Goal: Communication & Community: Ask a question

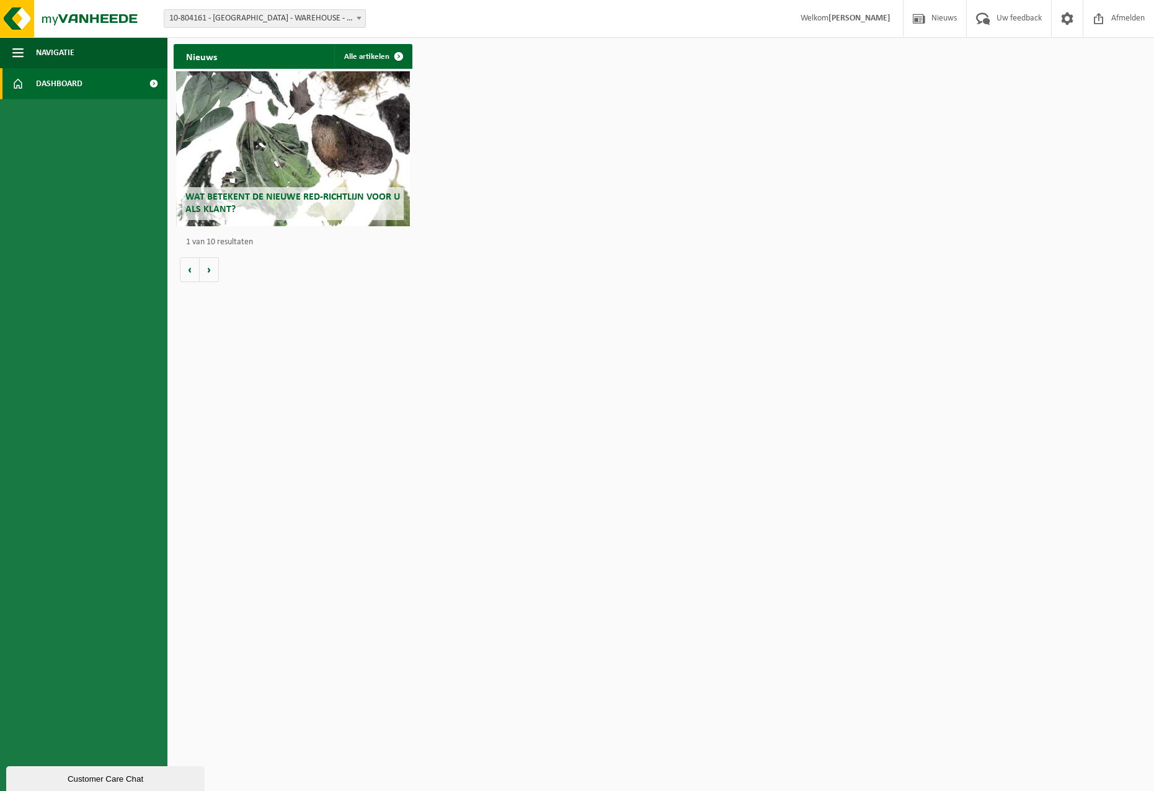
click at [66, 81] on span "Dashboard" at bounding box center [59, 83] width 47 height 31
click at [318, 19] on span "10-804161 - [GEOGRAPHIC_DATA] - WAREHOUSE - [GEOGRAPHIC_DATA]" at bounding box center [264, 18] width 201 height 17
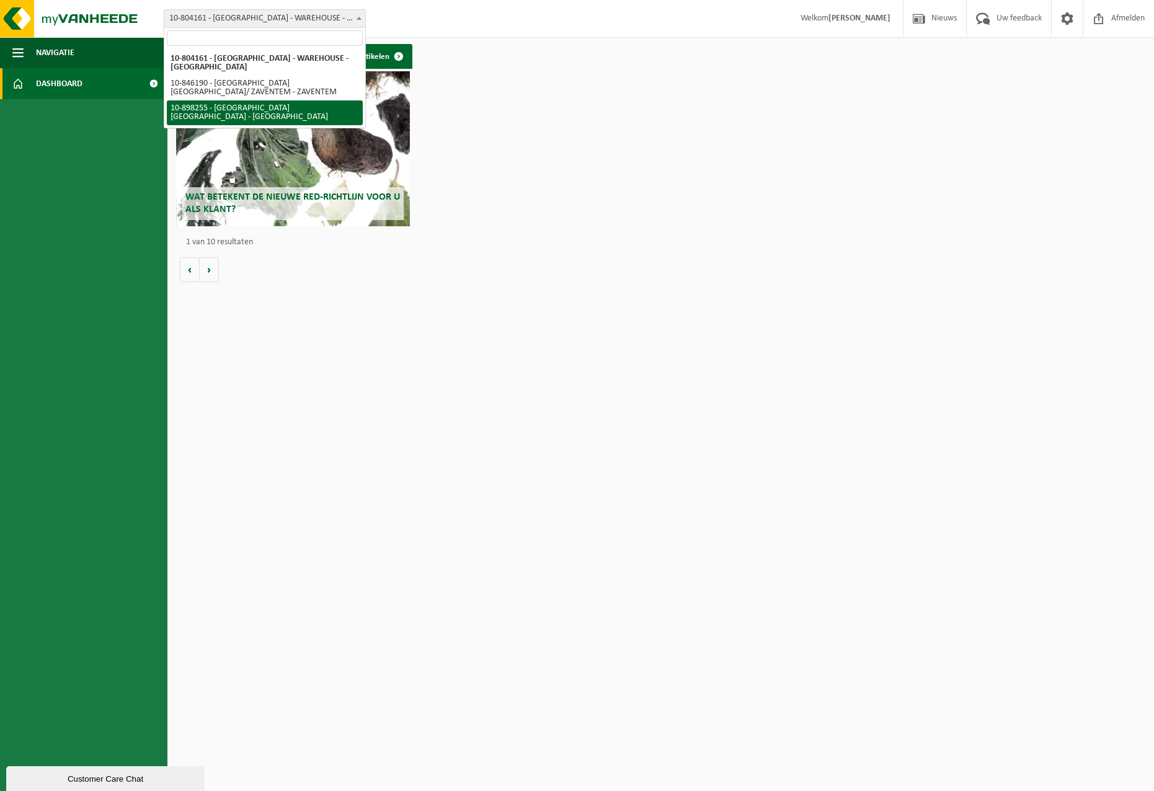
select select "119186"
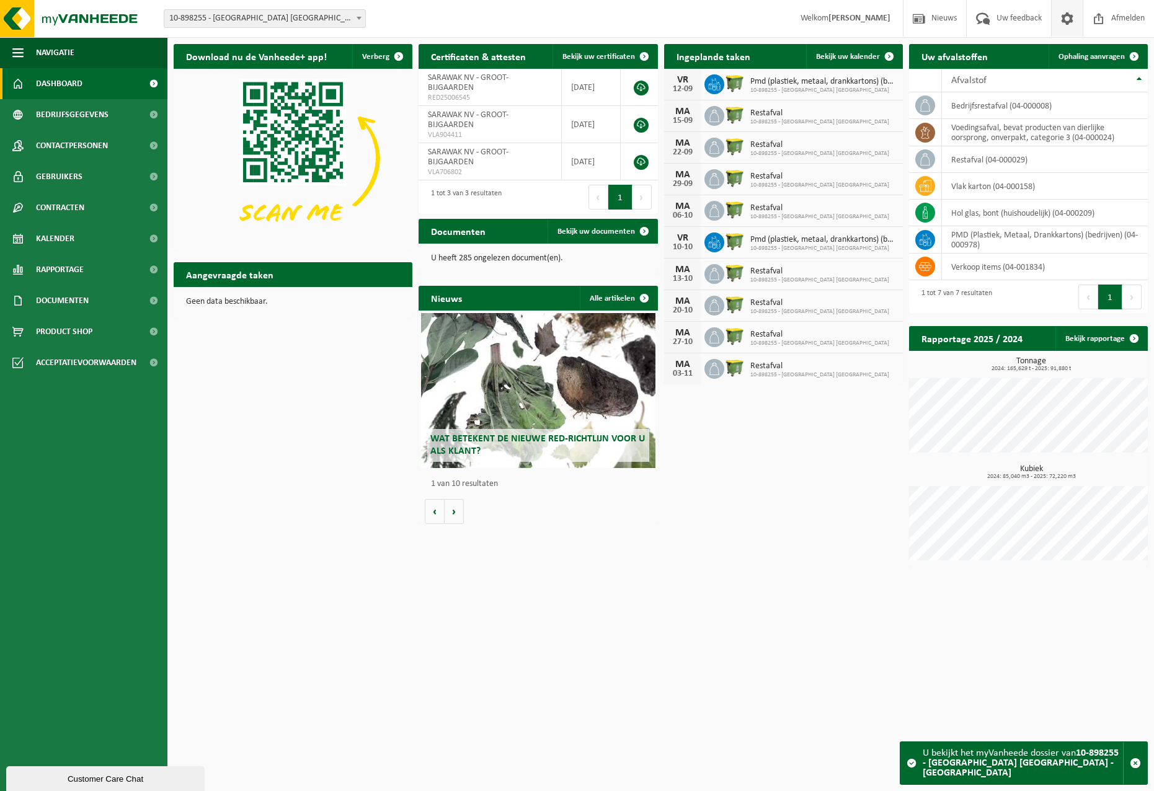
click at [1058, 18] on span at bounding box center [1067, 18] width 19 height 37
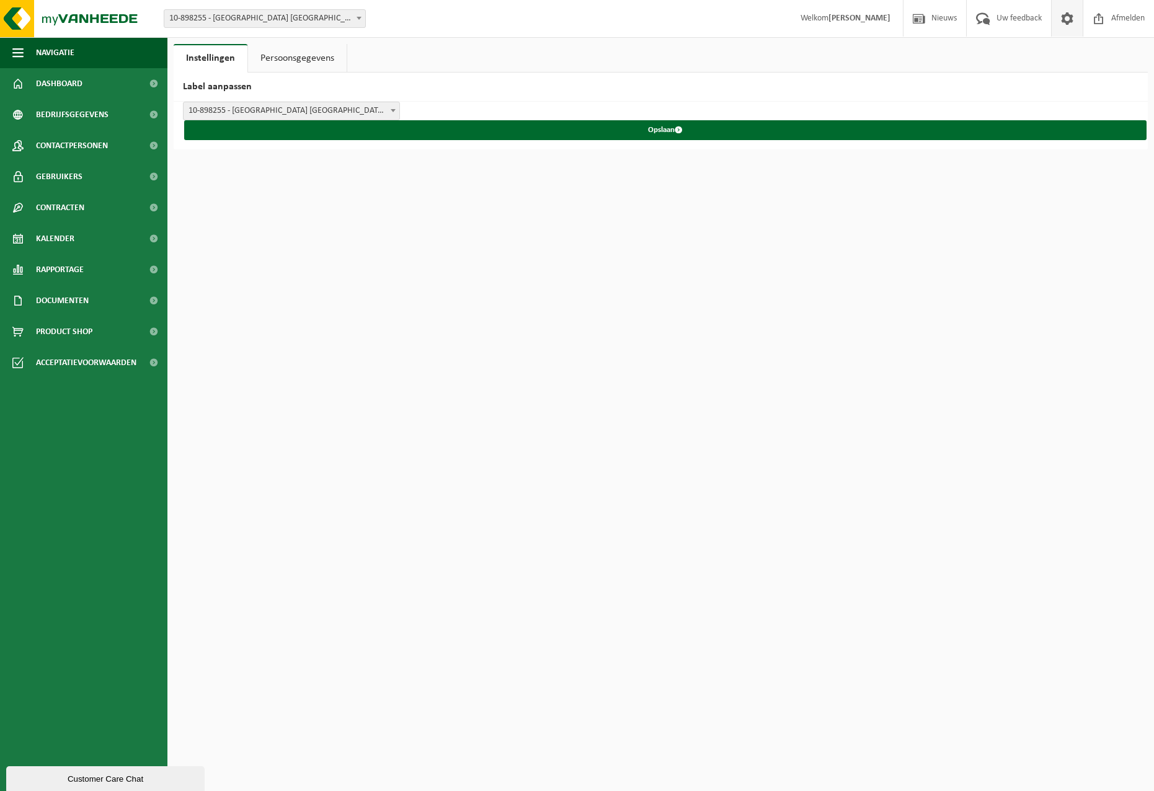
click at [301, 58] on link "Persoonsgegevens" at bounding box center [297, 58] width 99 height 29
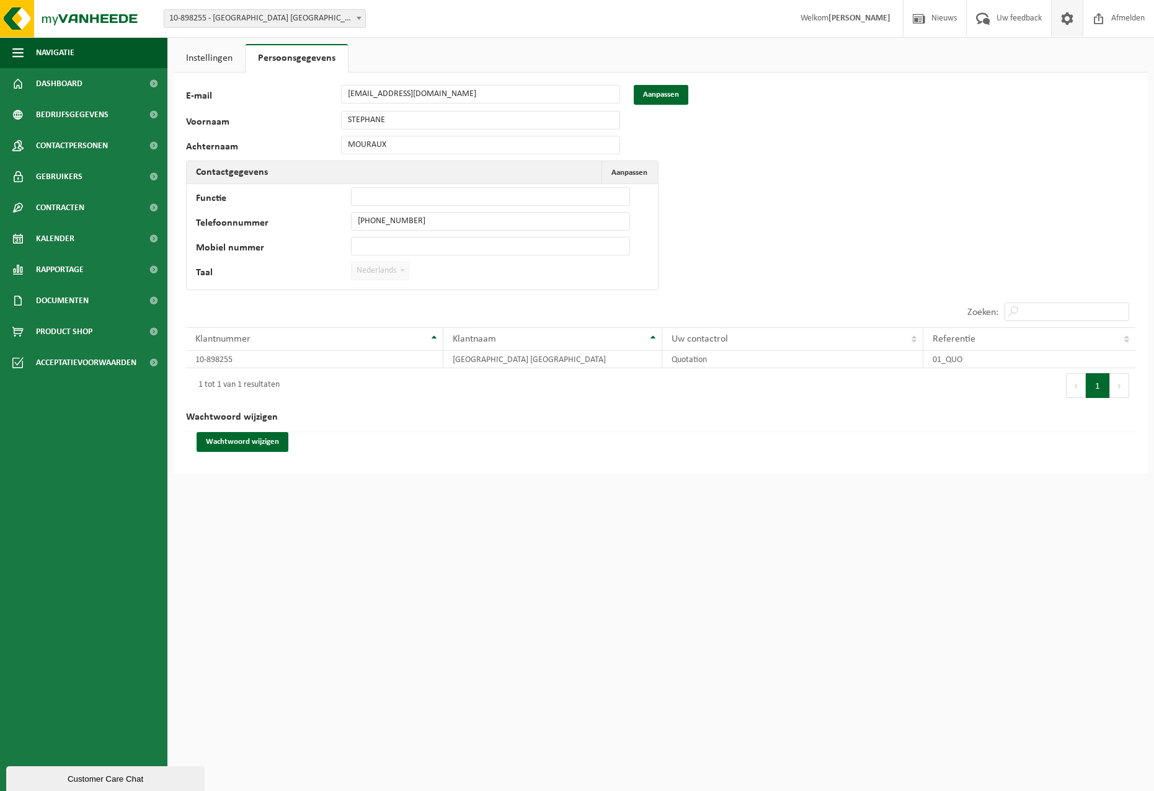
click at [219, 61] on link "Instellingen" at bounding box center [209, 58] width 71 height 29
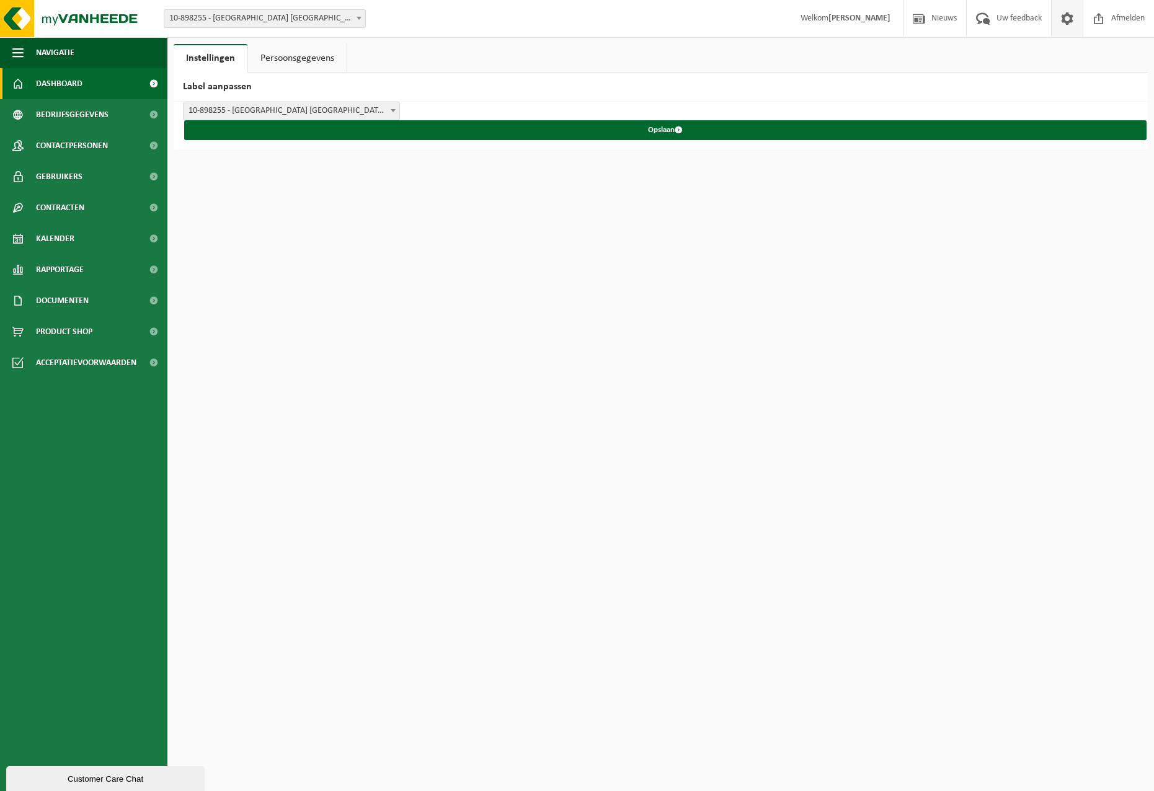
click at [71, 82] on span "Dashboard" at bounding box center [59, 83] width 47 height 31
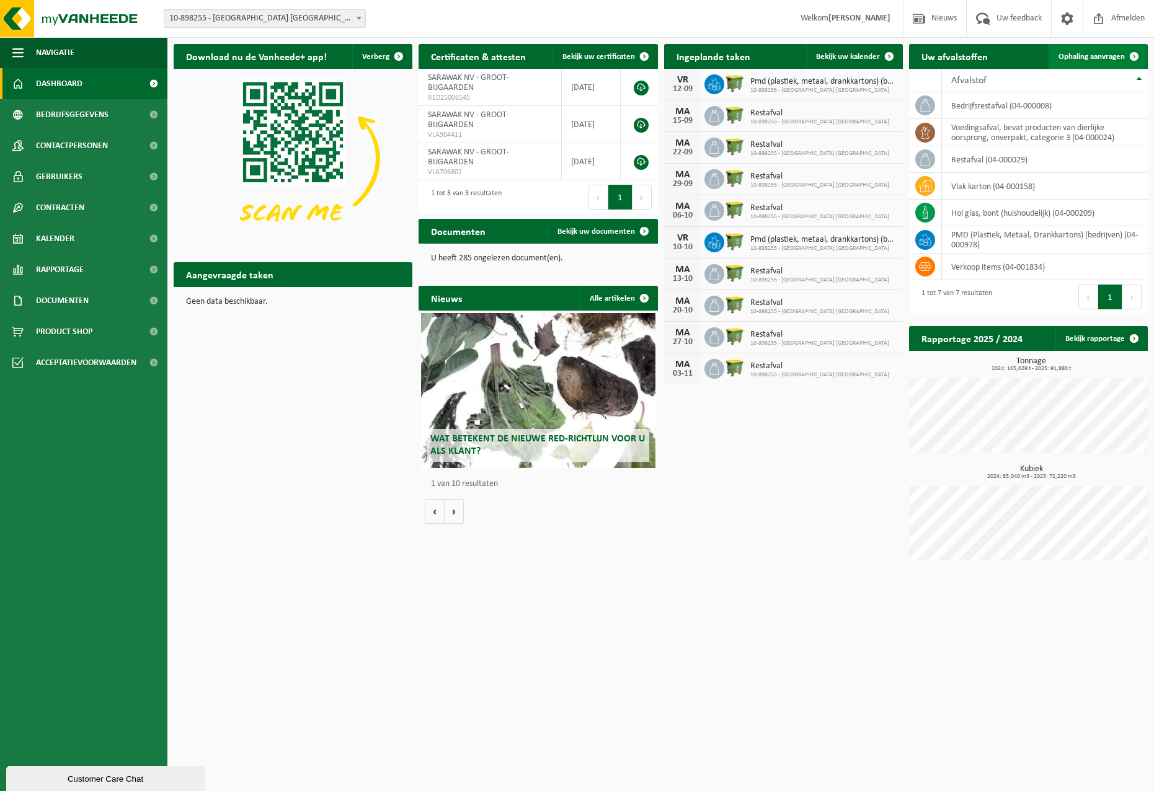
click at [1106, 56] on span "Ophaling aanvragen" at bounding box center [1092, 57] width 66 height 8
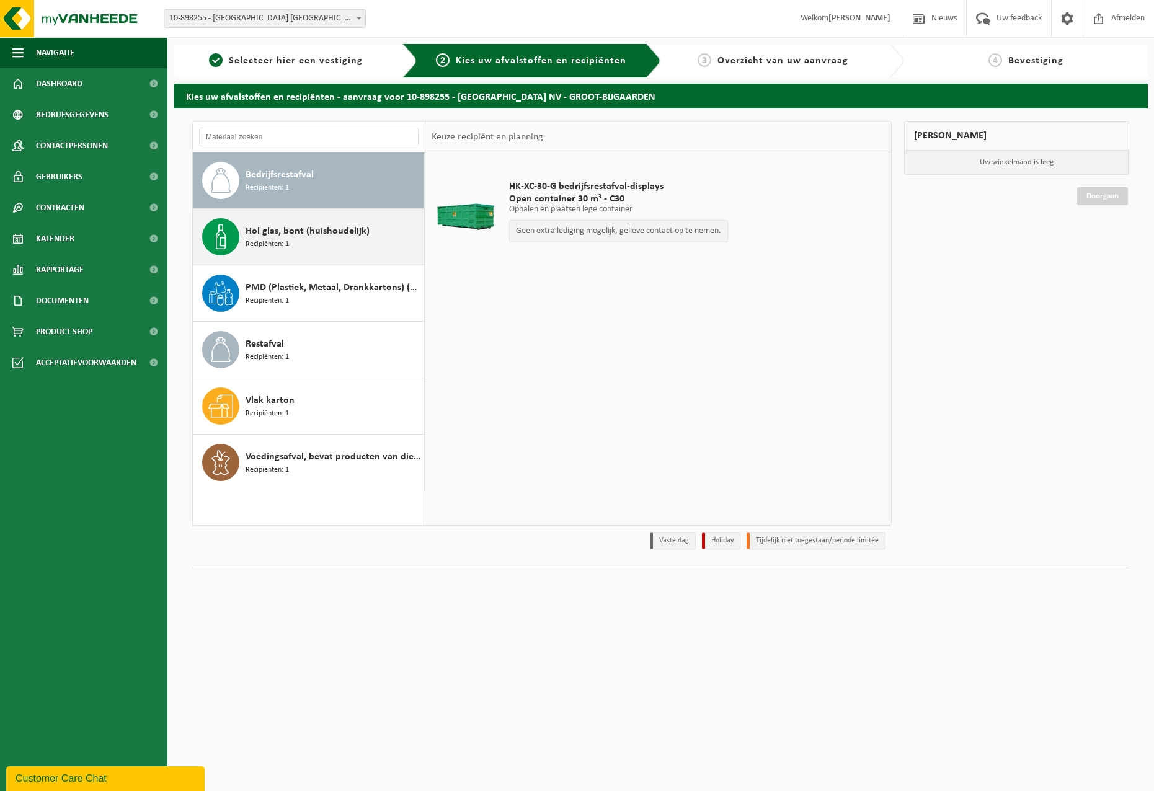
click at [287, 242] on span "Recipiënten: 1" at bounding box center [267, 245] width 43 height 12
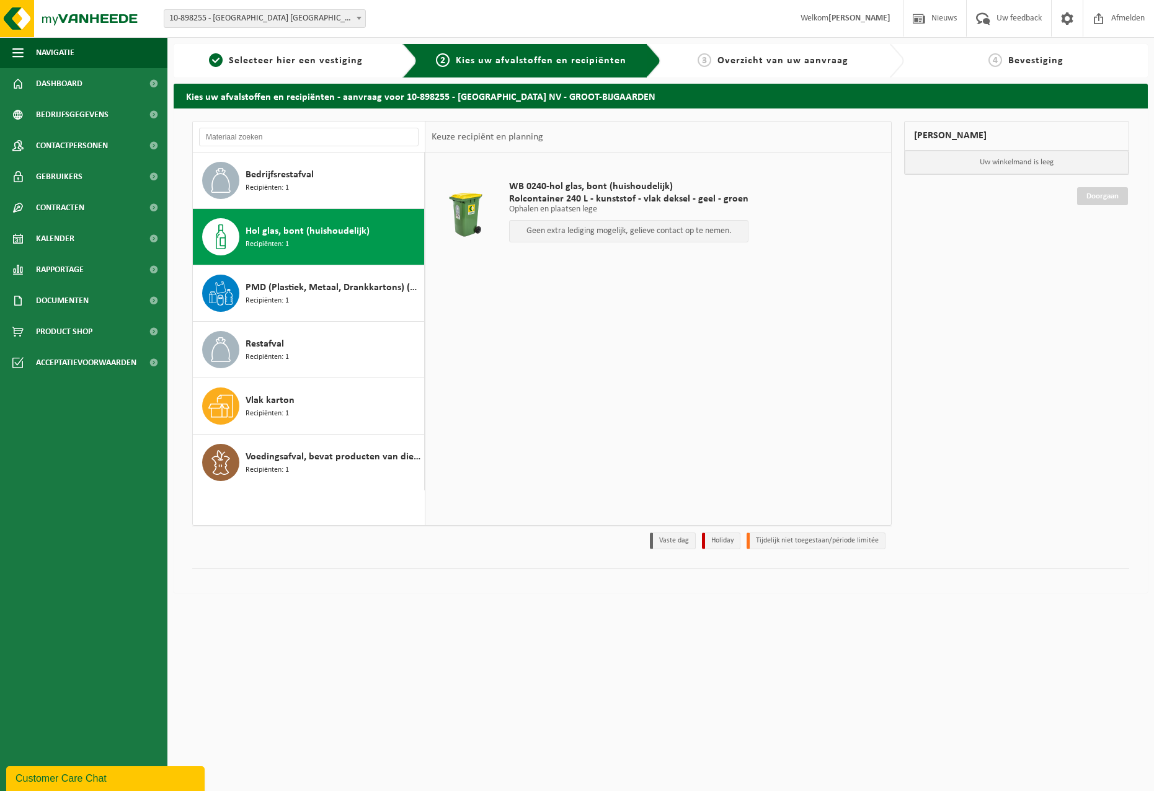
click at [631, 231] on p "Geen extra lediging mogelijk, gelieve contact op te nemen." at bounding box center [629, 231] width 226 height 9
click at [631, 232] on p "Geen extra lediging mogelijk, gelieve contact op te nemen." at bounding box center [629, 231] width 226 height 9
click at [645, 338] on div "WB 0240-hol glas, bont (huishoudelijk) Rolcontainer 240 L - kunststof - vlak de…" at bounding box center [658, 339] width 466 height 372
click at [86, 79] on link "Dashboard" at bounding box center [83, 83] width 167 height 31
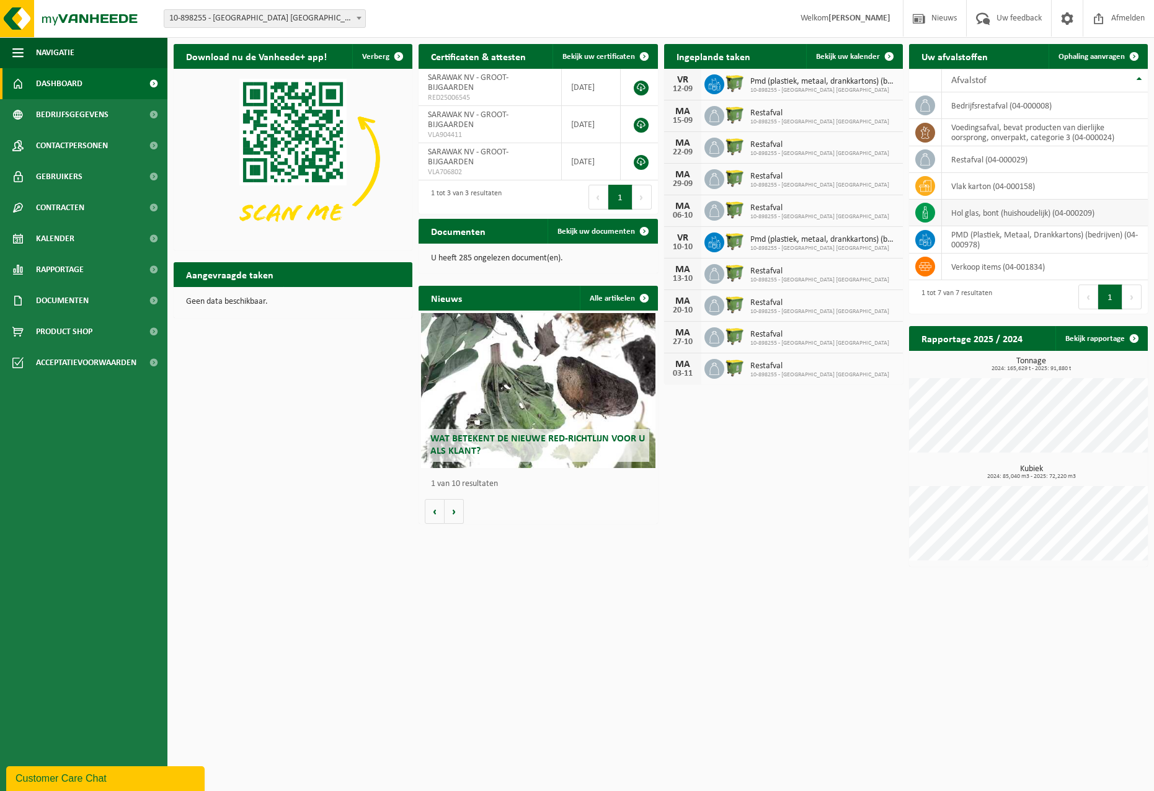
click at [980, 215] on td "hol glas, bont (huishoudelijk) (04-000209)" at bounding box center [1045, 213] width 206 height 27
click at [928, 212] on icon at bounding box center [925, 213] width 12 height 12
drag, startPoint x: 928, startPoint y: 212, endPoint x: 970, endPoint y: 223, distance: 43.6
click at [970, 223] on td "hol glas, bont (huishoudelijk) (04-000209)" at bounding box center [1045, 213] width 206 height 27
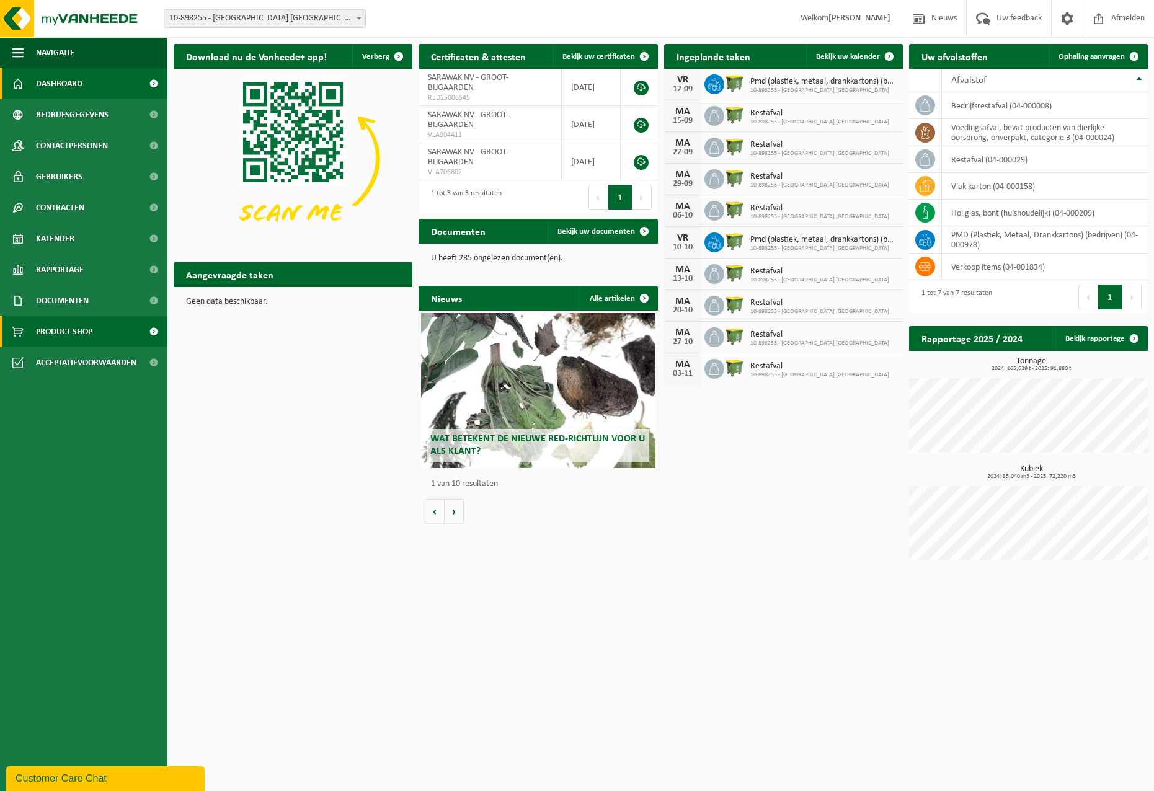
click at [153, 334] on span at bounding box center [154, 331] width 28 height 31
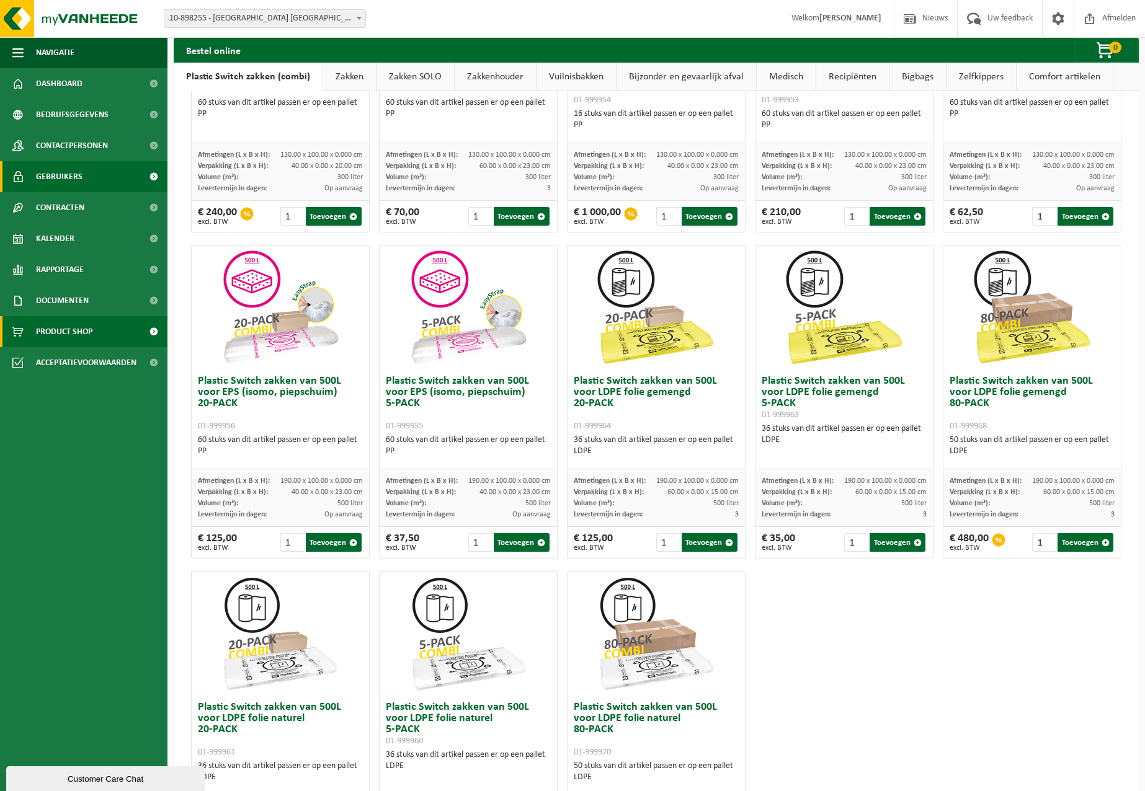
scroll to position [125, 0]
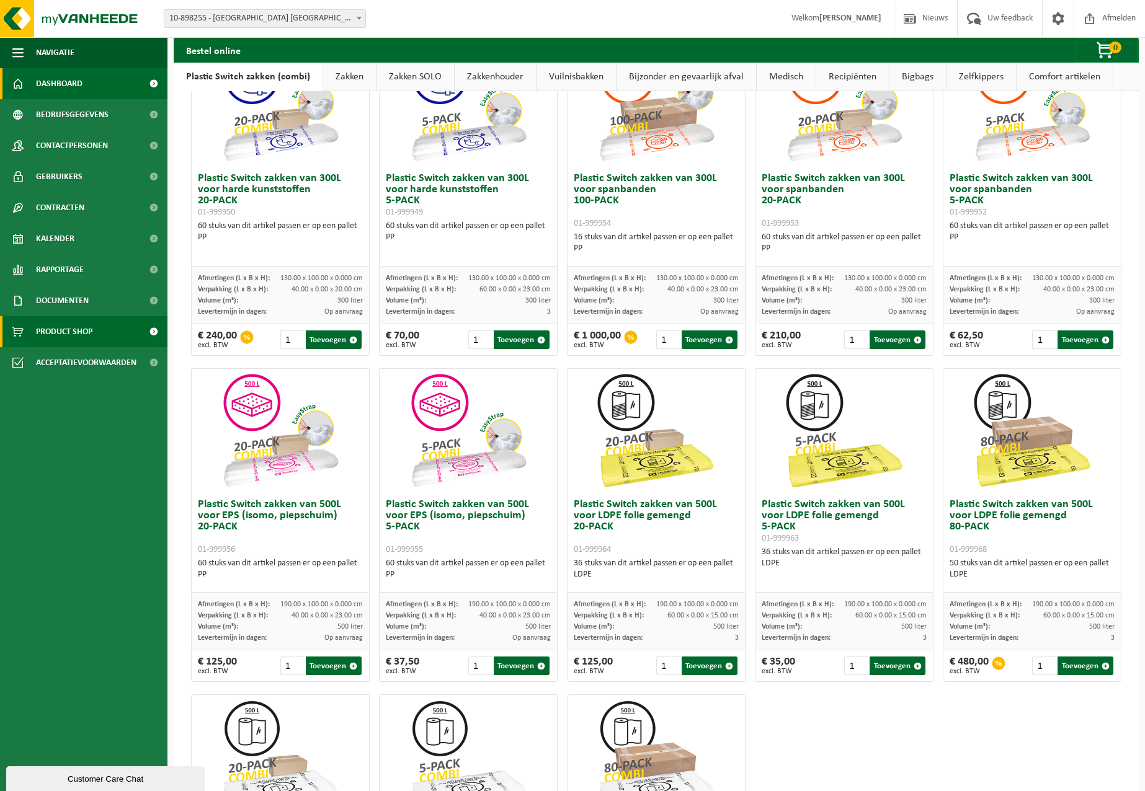
click at [61, 84] on span "Dashboard" at bounding box center [59, 83] width 47 height 31
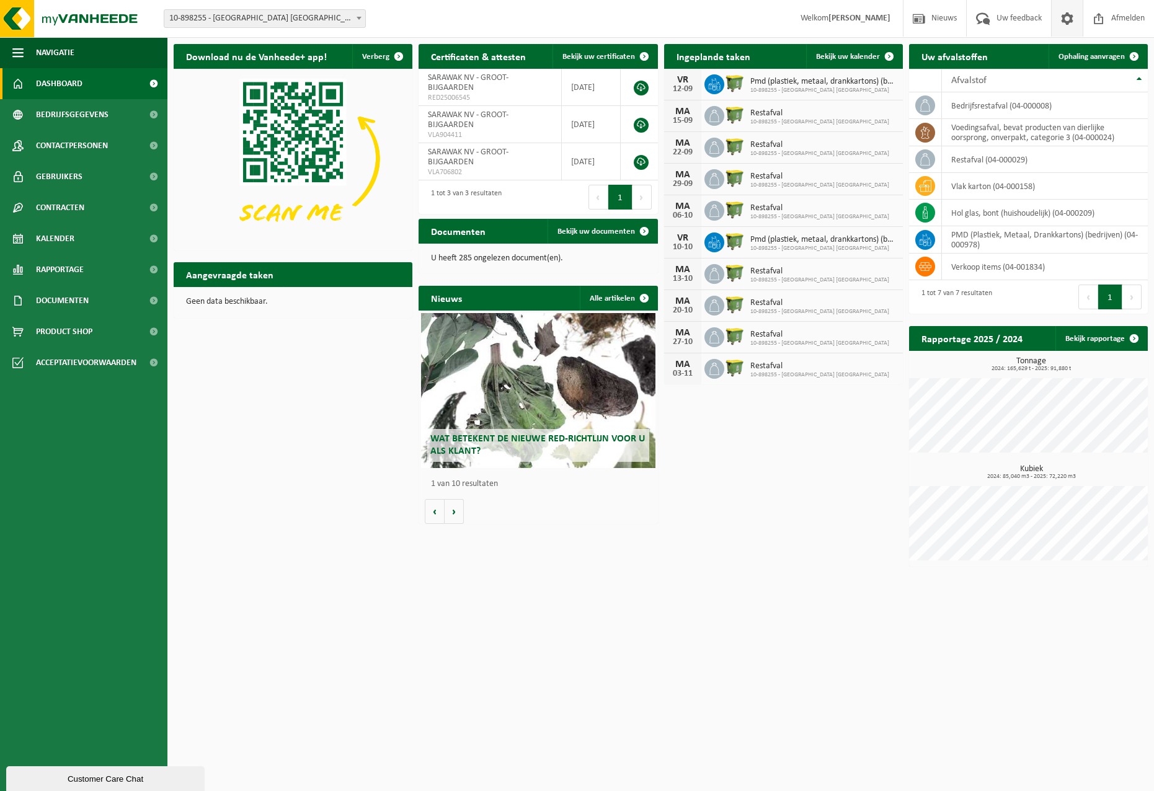
click at [1067, 22] on span at bounding box center [1067, 18] width 19 height 37
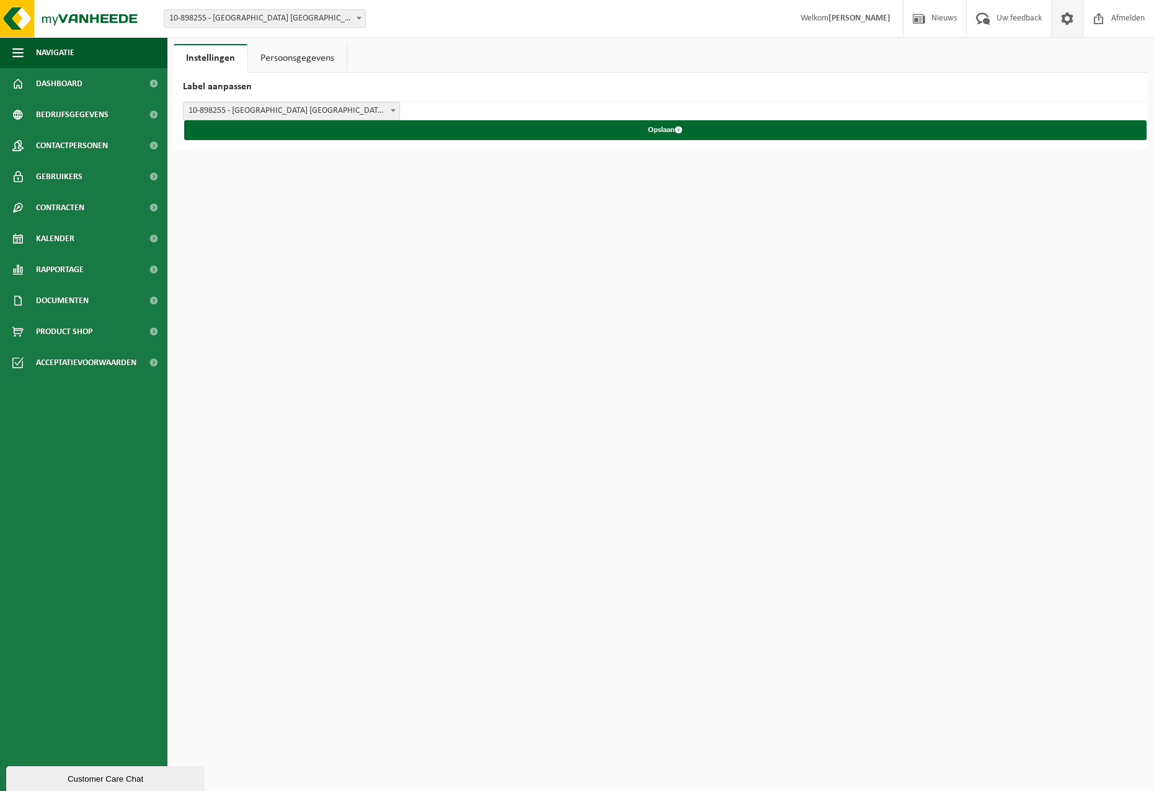
click at [325, 113] on span "10-898255 - [GEOGRAPHIC_DATA] [GEOGRAPHIC_DATA] - [GEOGRAPHIC_DATA]" at bounding box center [292, 110] width 216 height 17
click at [368, 110] on span "10-898255 - [GEOGRAPHIC_DATA] [GEOGRAPHIC_DATA] - 1702 [GEOGRAPHIC_DATA], [PERS…" at bounding box center [292, 110] width 216 height 17
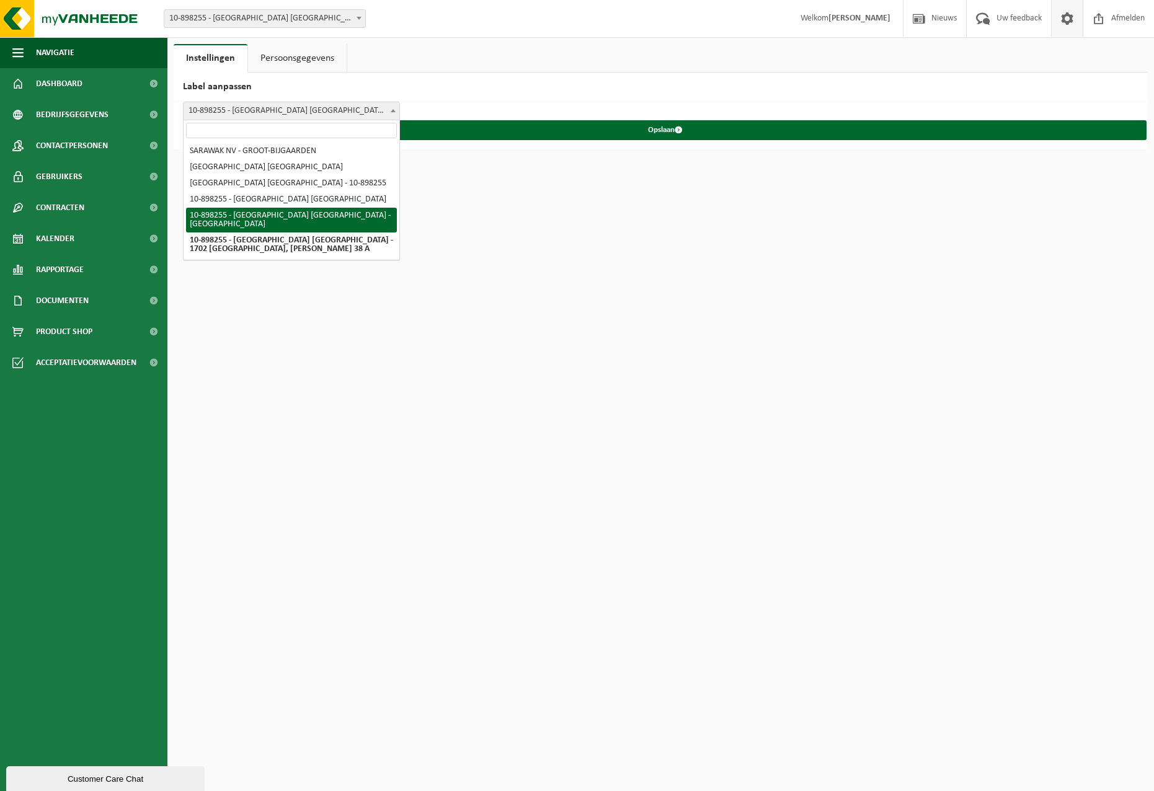
select select "4"
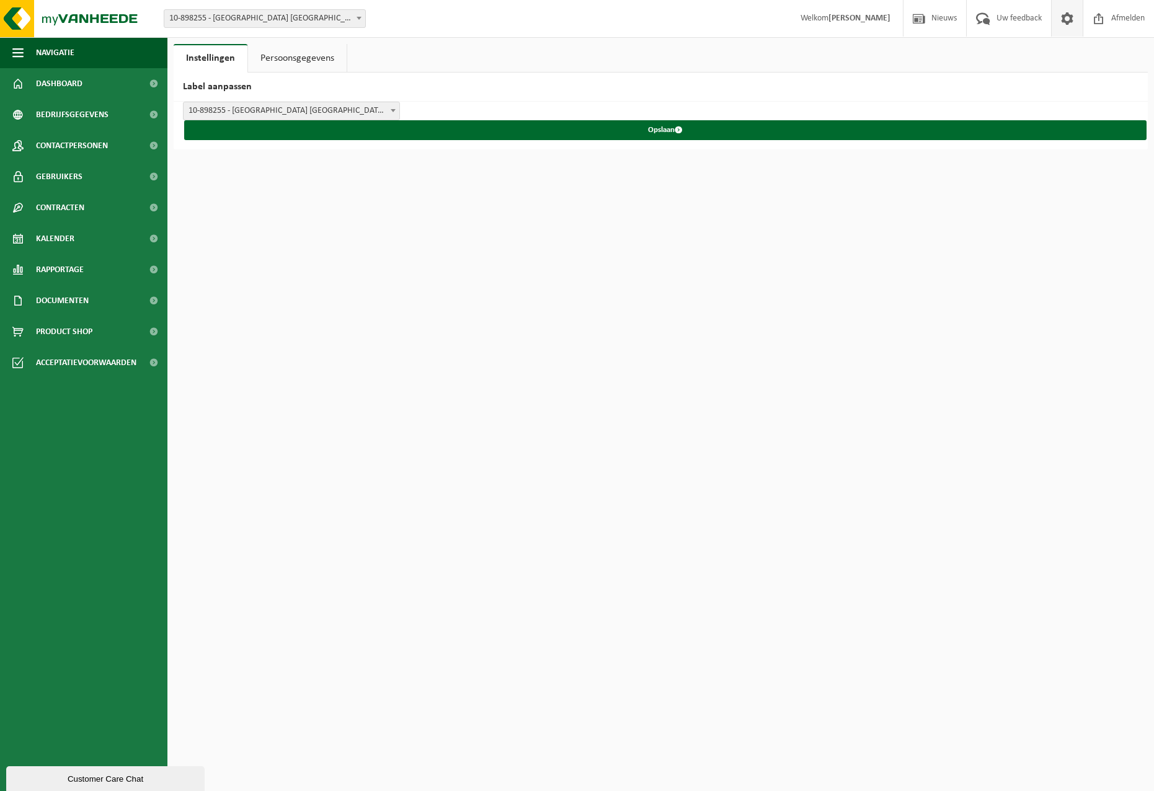
click at [311, 59] on link "Persoonsgegevens" at bounding box center [297, 58] width 99 height 29
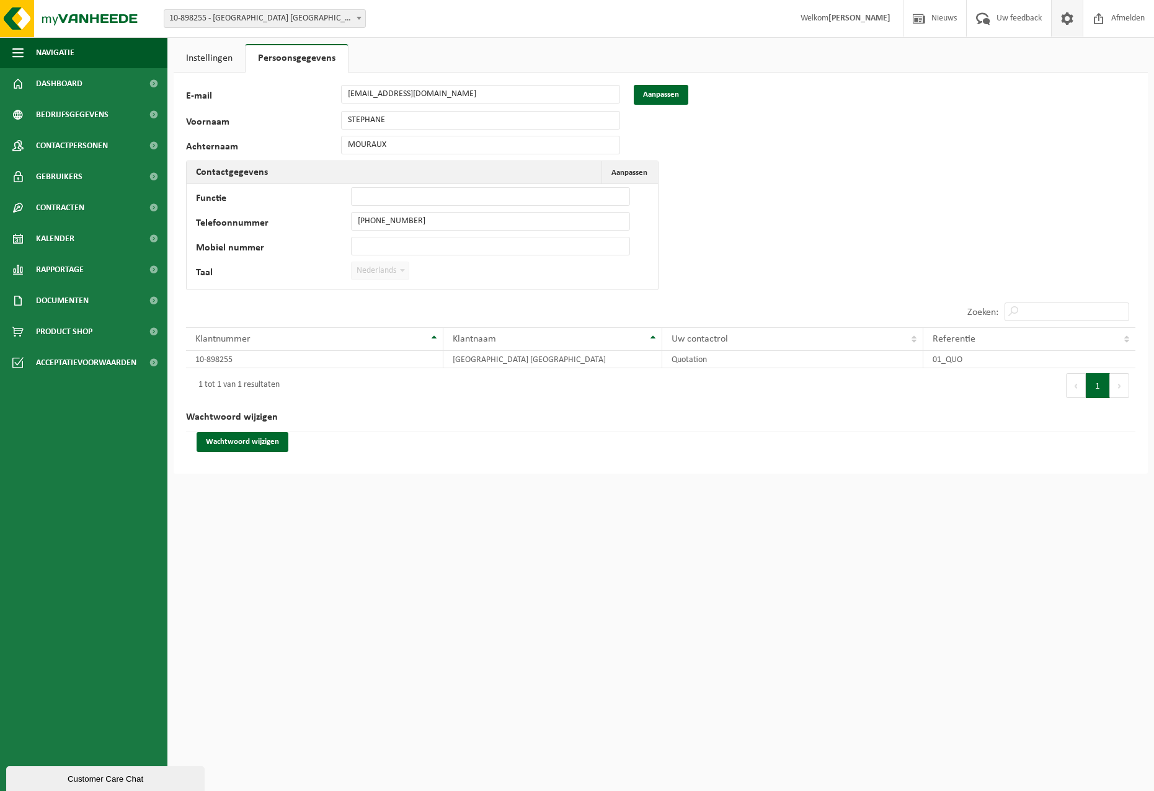
click at [215, 51] on link "Instellingen" at bounding box center [209, 58] width 71 height 29
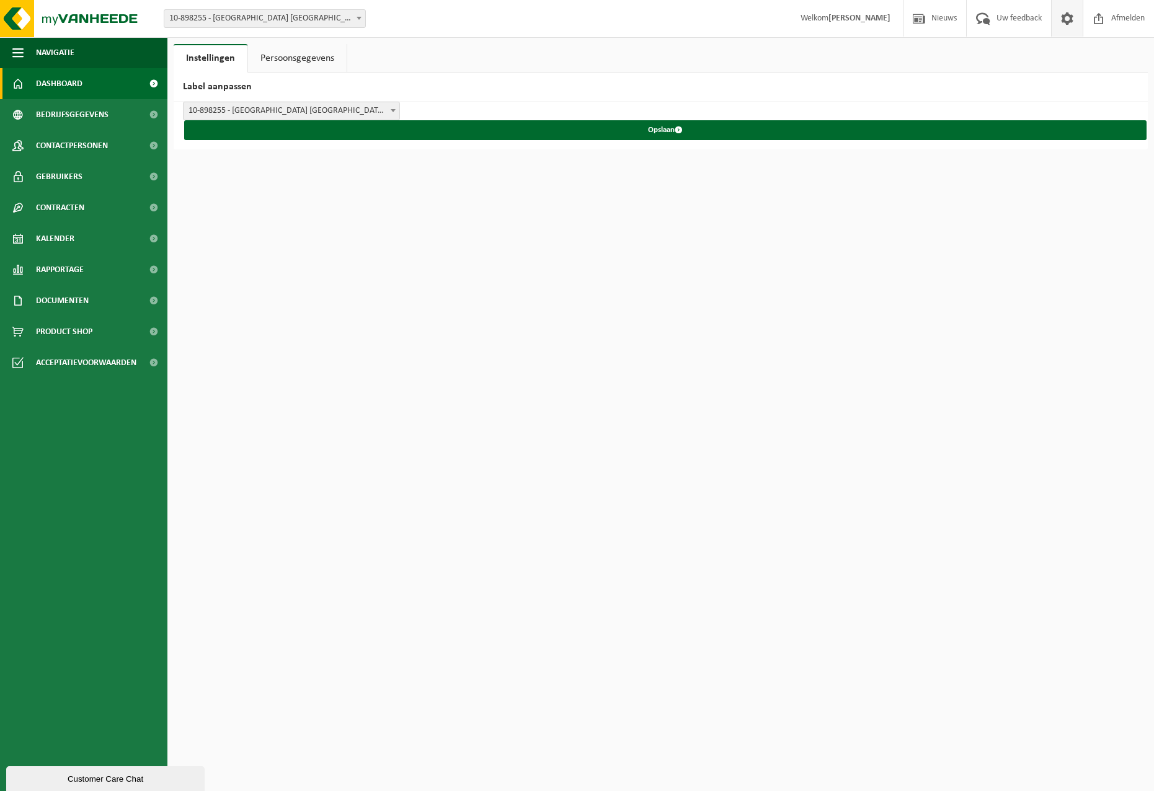
click at [73, 86] on span "Dashboard" at bounding box center [59, 83] width 47 height 31
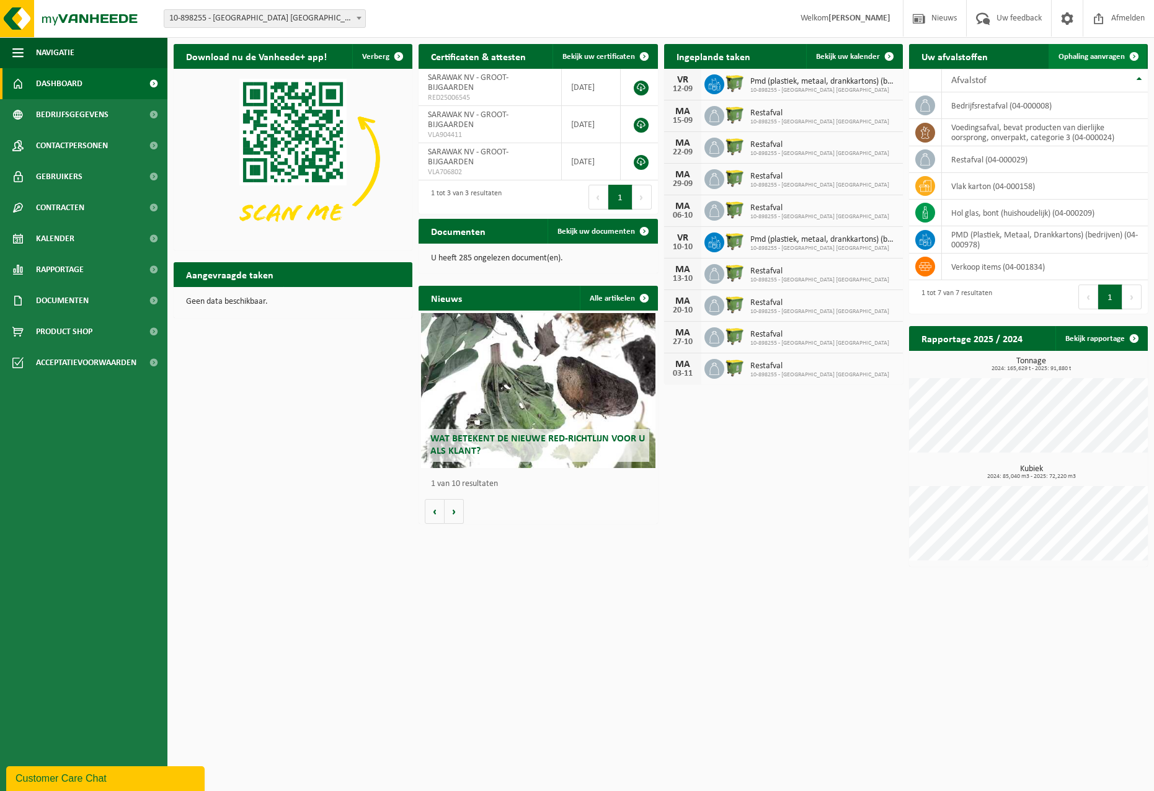
click at [1111, 53] on span "Ophaling aanvragen" at bounding box center [1092, 57] width 66 height 8
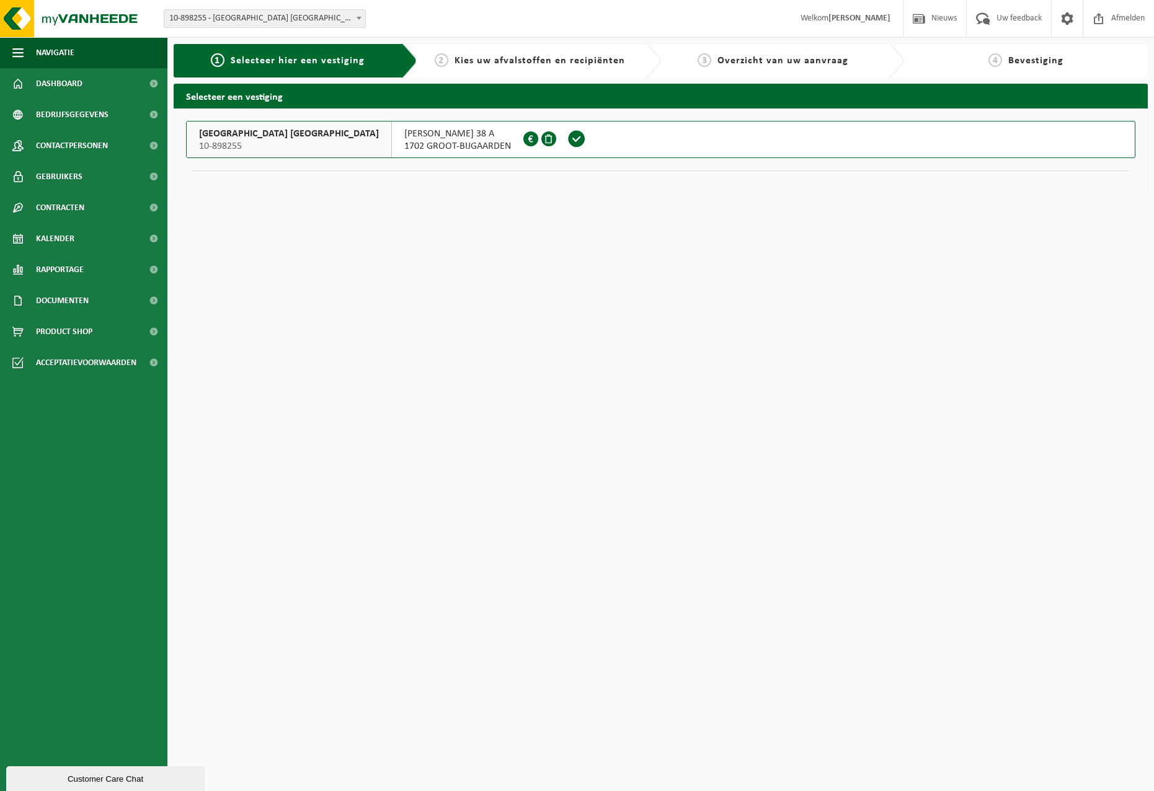
click at [226, 146] on span "10-898255" at bounding box center [289, 146] width 180 height 12
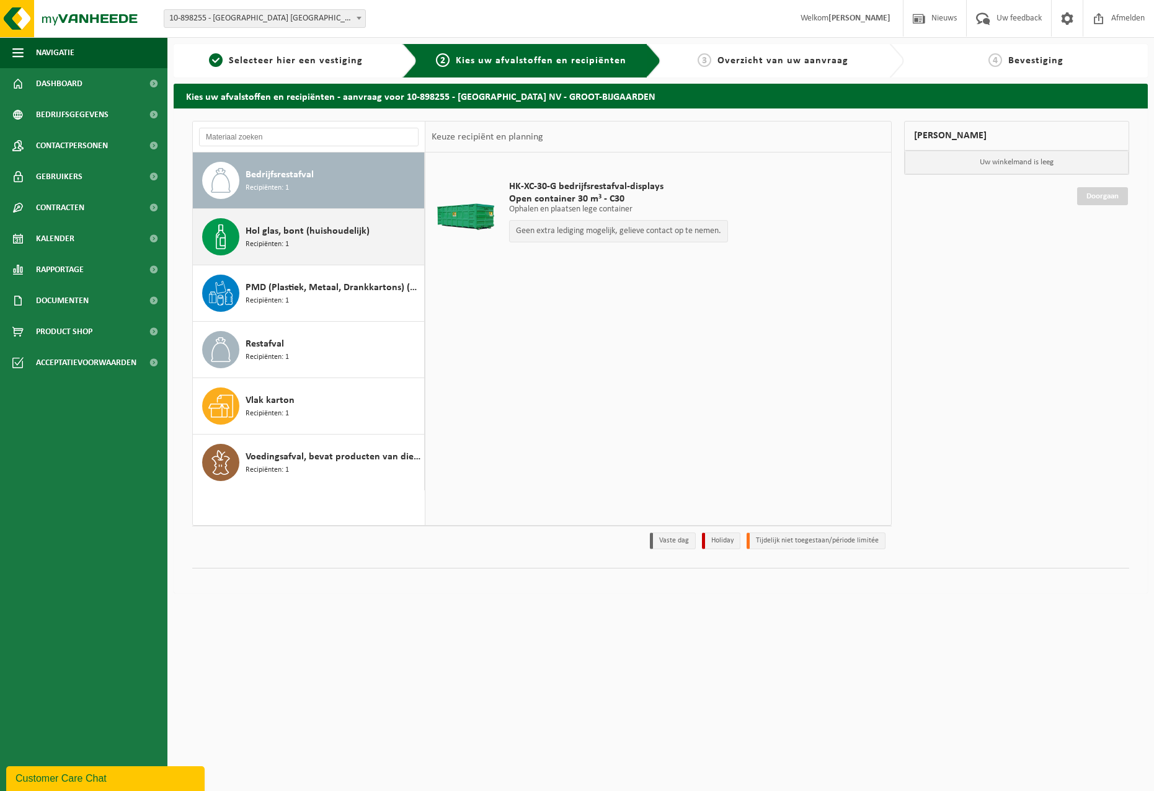
click at [304, 243] on div "Hol glas, bont (huishoudelijk) Recipiënten: 1" at bounding box center [334, 236] width 176 height 37
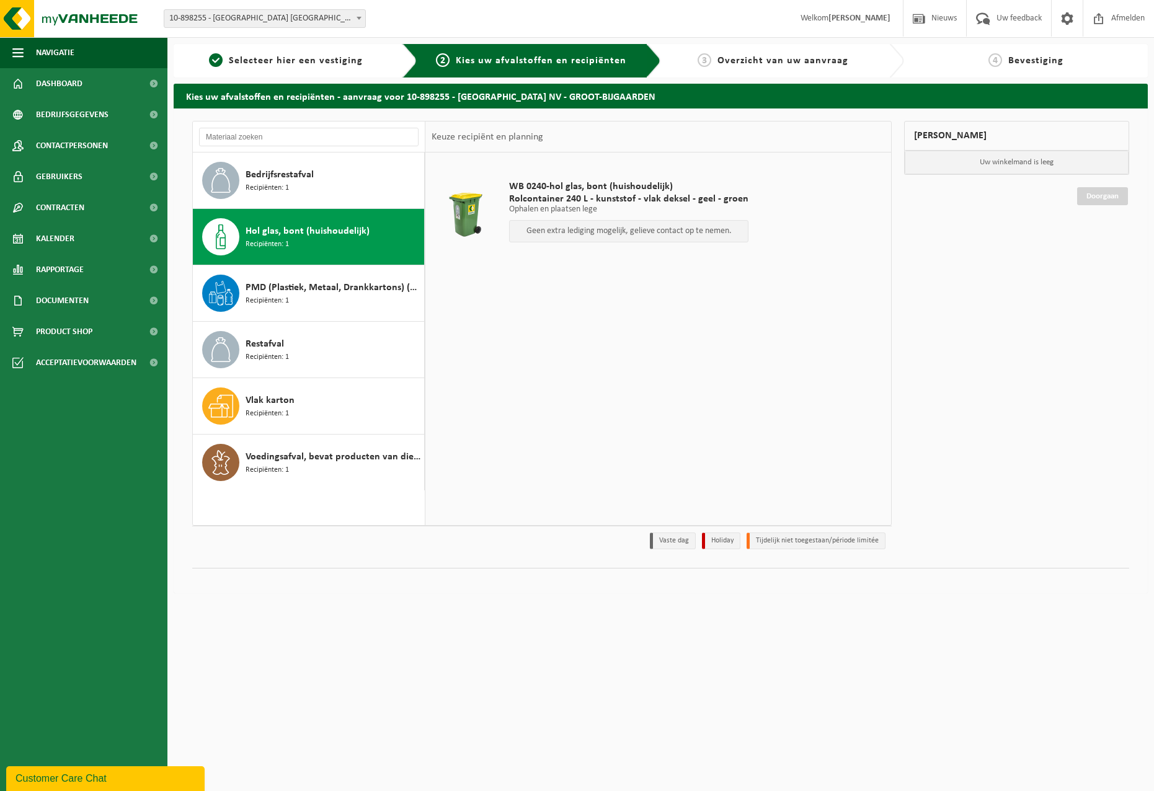
click at [940, 159] on p "Uw winkelmand is leeg" at bounding box center [1017, 163] width 224 height 24
click at [328, 415] on div "Vlak karton Recipiënten: 1" at bounding box center [334, 406] width 176 height 37
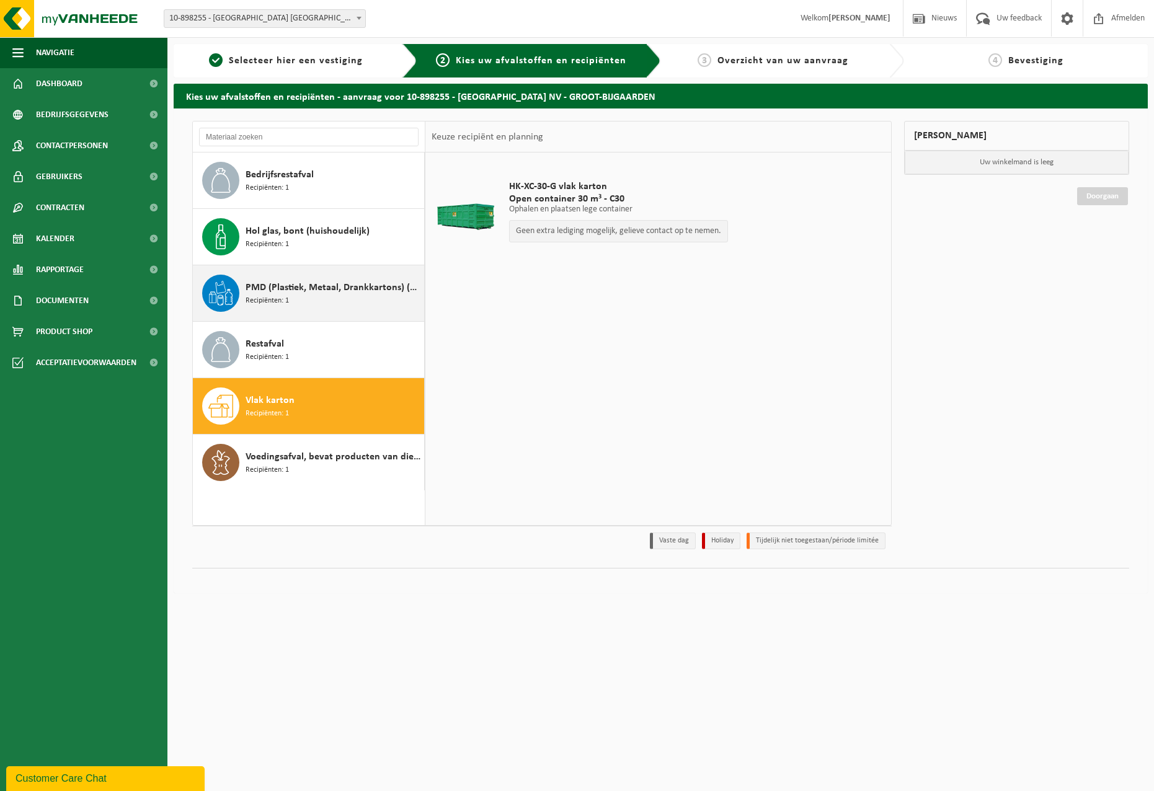
click at [303, 298] on div "PMD (Plastiek, Metaal, Drankkartons) (bedrijven) Recipiënten: 1" at bounding box center [334, 293] width 176 height 37
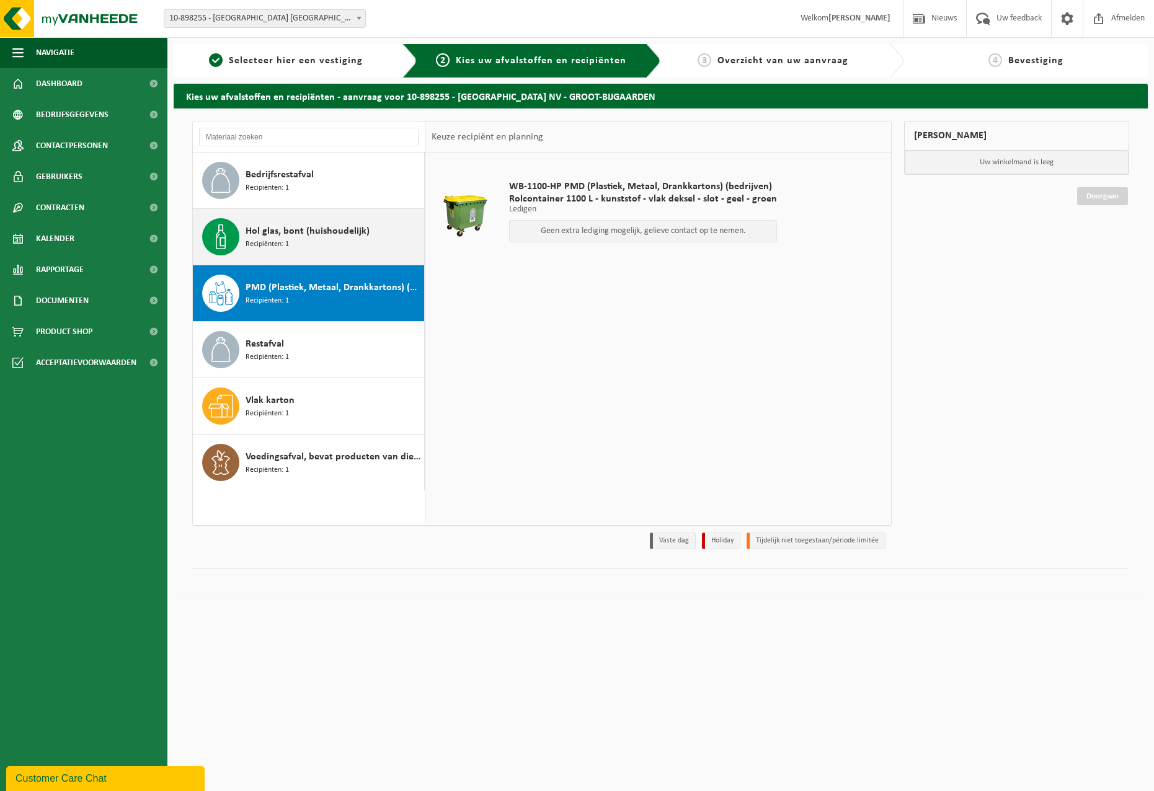
click at [309, 241] on div "Hol glas, bont (huishoudelijk) Recipiënten: 1" at bounding box center [334, 236] width 176 height 37
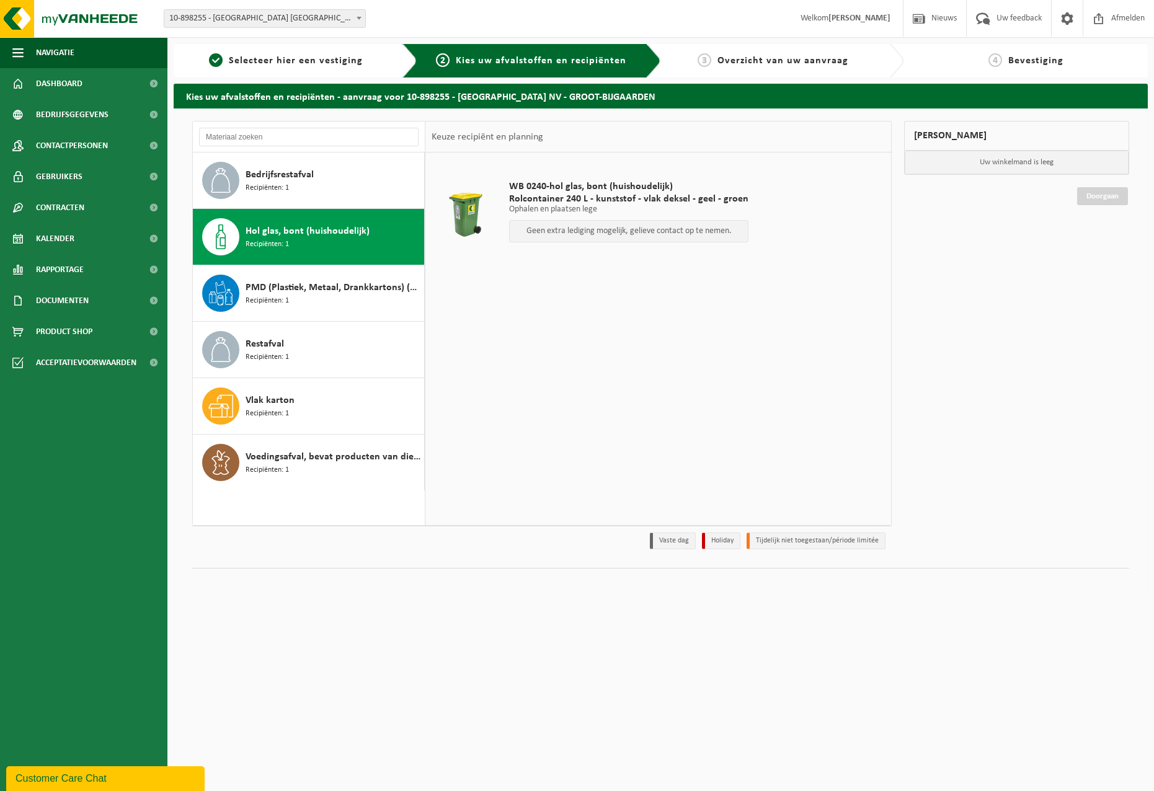
click at [540, 234] on p "Geen extra lediging mogelijk, gelieve contact op te nemen." at bounding box center [629, 231] width 226 height 9
click at [541, 234] on p "Geen extra lediging mogelijk, gelieve contact op te nemen." at bounding box center [629, 231] width 226 height 9
drag, startPoint x: 461, startPoint y: 213, endPoint x: 471, endPoint y: 213, distance: 9.9
click at [461, 213] on div at bounding box center [466, 215] width 62 height 50
click at [567, 194] on span "Rolcontainer 240 L - kunststof - vlak deksel - geel - groen" at bounding box center [628, 199] width 239 height 12
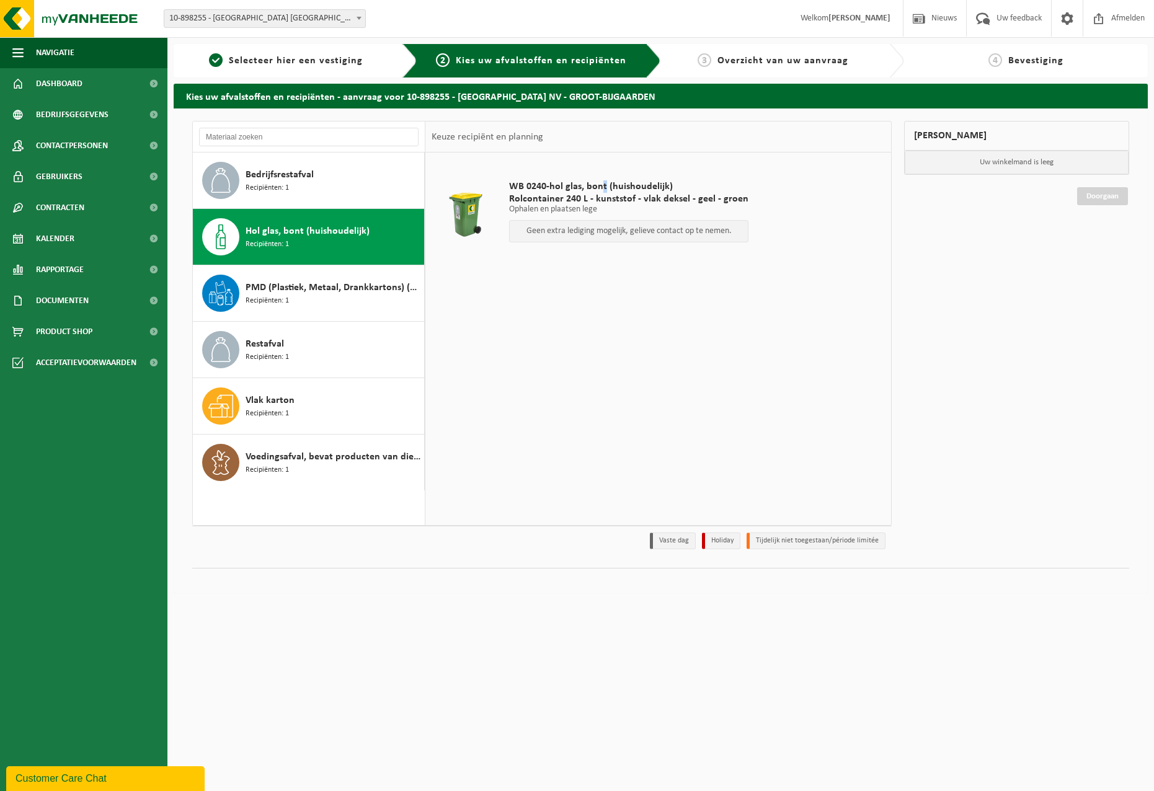
drag, startPoint x: 567, startPoint y: 194, endPoint x: 603, endPoint y: 190, distance: 36.9
click at [603, 190] on span "WB 0240-hol glas, bont (huishoudelijk)" at bounding box center [628, 186] width 239 height 12
drag, startPoint x: 603, startPoint y: 190, endPoint x: 525, endPoint y: 328, distance: 158.9
click at [533, 326] on div "WB 0240-hol glas, bont (huishoudelijk) Rolcontainer 240 L - kunststof - vlak de…" at bounding box center [658, 339] width 466 height 372
click at [94, 79] on link "Dashboard" at bounding box center [83, 83] width 167 height 31
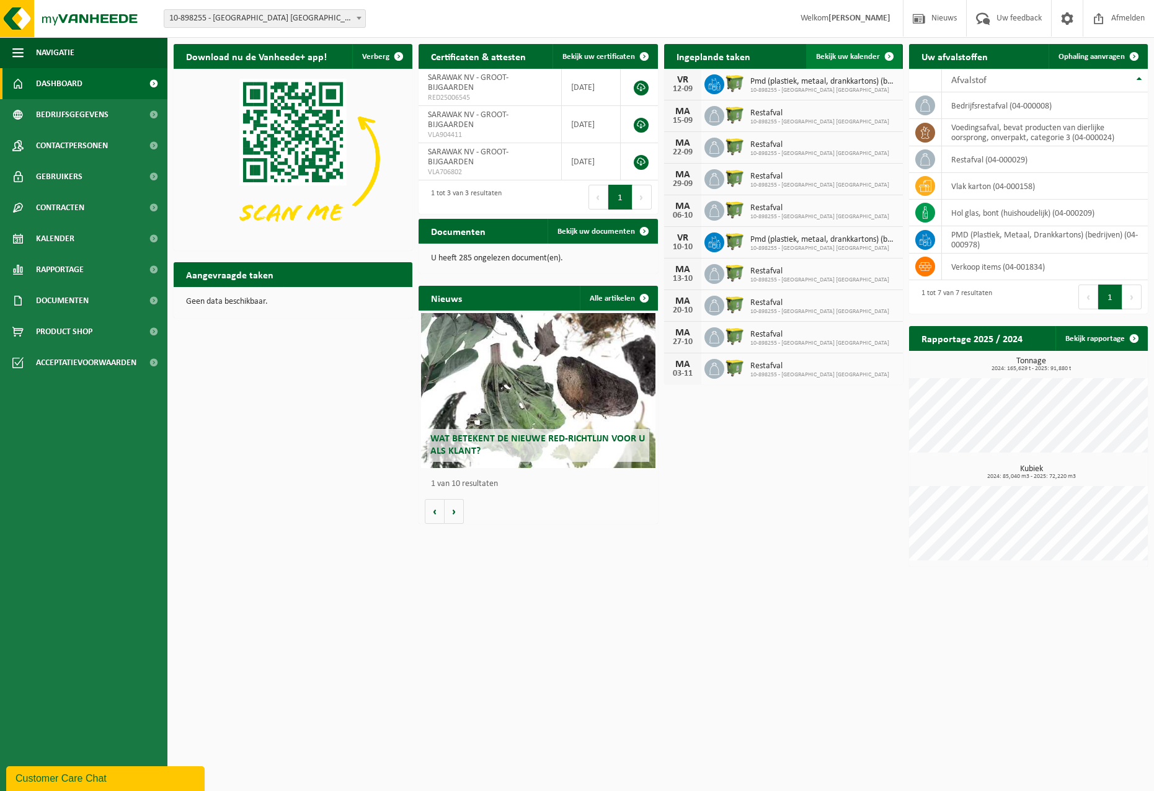
click at [885, 56] on span at bounding box center [889, 56] width 25 height 25
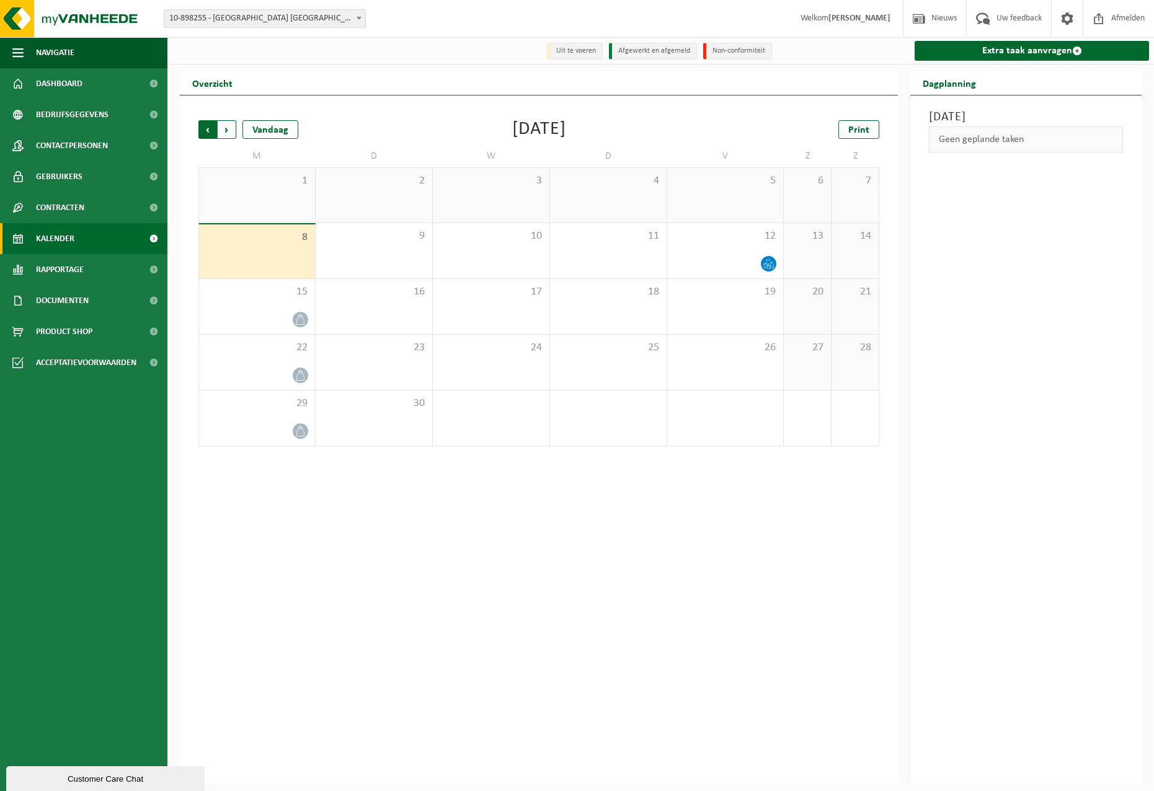
click at [231, 130] on span "Volgende" at bounding box center [227, 129] width 19 height 19
click at [236, 128] on div "Vorige Volgende Vandaag" at bounding box center [260, 129] width 124 height 19
click at [222, 133] on span "Volgende" at bounding box center [227, 129] width 19 height 19
click at [227, 132] on span "Volgende" at bounding box center [227, 129] width 19 height 19
click at [228, 131] on span "Volgende" at bounding box center [227, 129] width 19 height 19
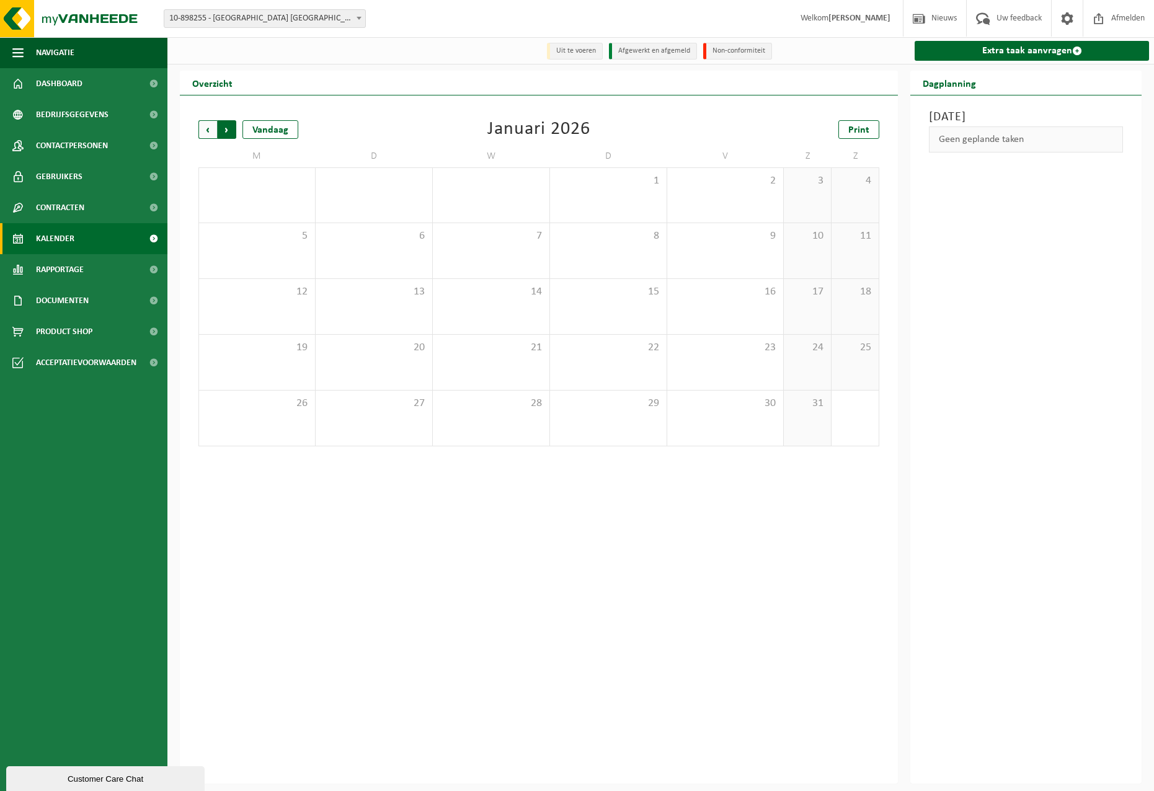
click at [207, 128] on span "Vorige" at bounding box center [207, 129] width 19 height 19
click at [1030, 49] on link "Extra taak aanvragen" at bounding box center [1032, 51] width 234 height 20
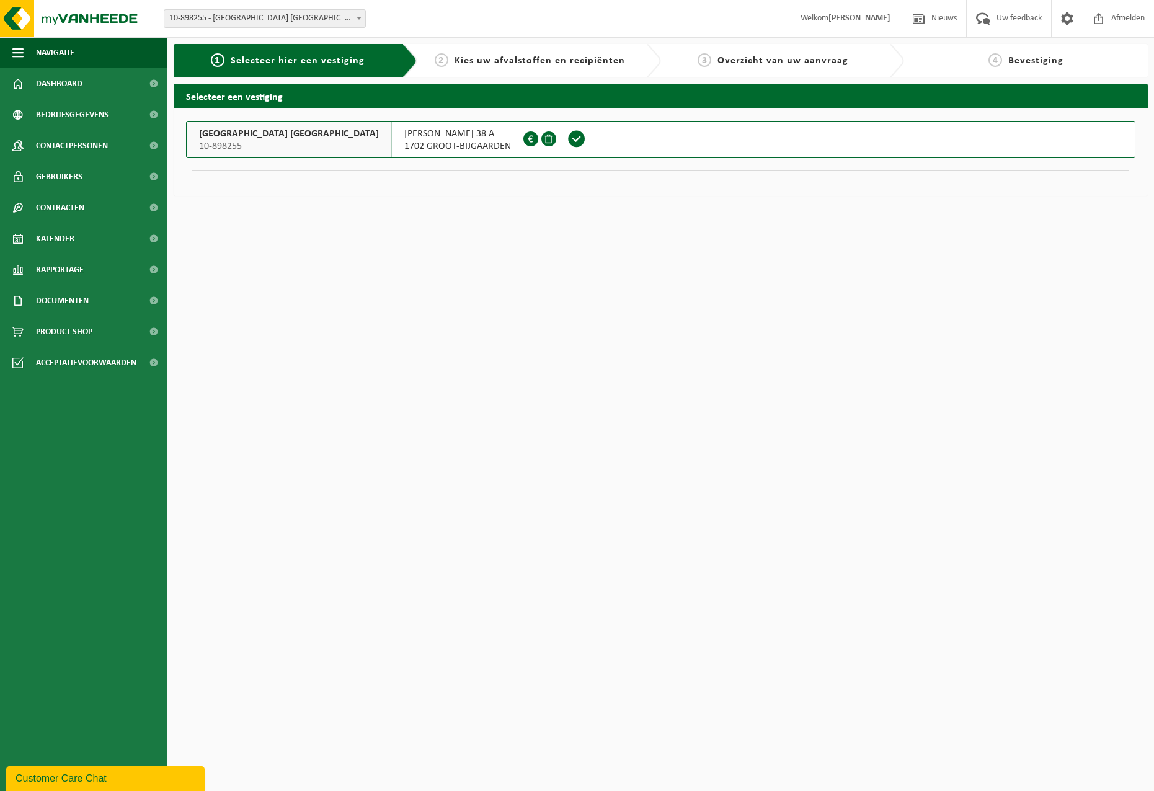
click at [249, 138] on span "[GEOGRAPHIC_DATA] [GEOGRAPHIC_DATA]" at bounding box center [289, 134] width 180 height 12
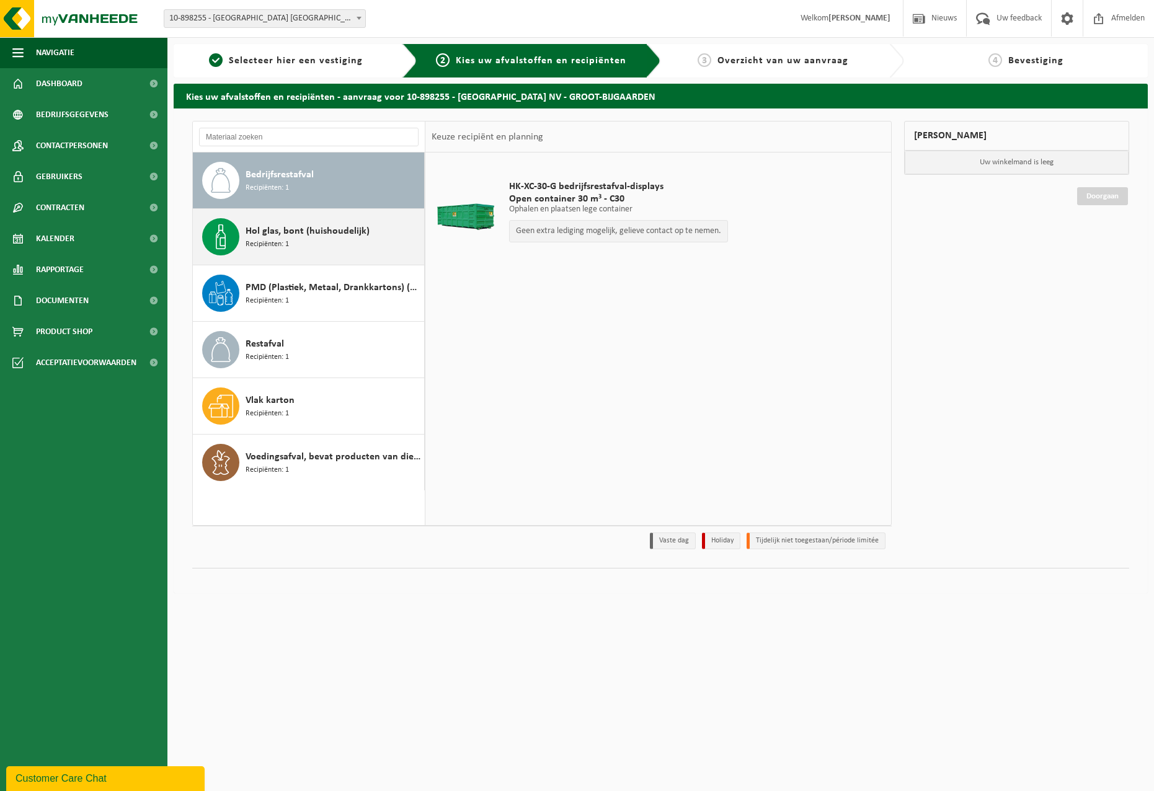
click at [336, 238] on span "Hol glas, bont (huishoudelijk)" at bounding box center [308, 231] width 124 height 15
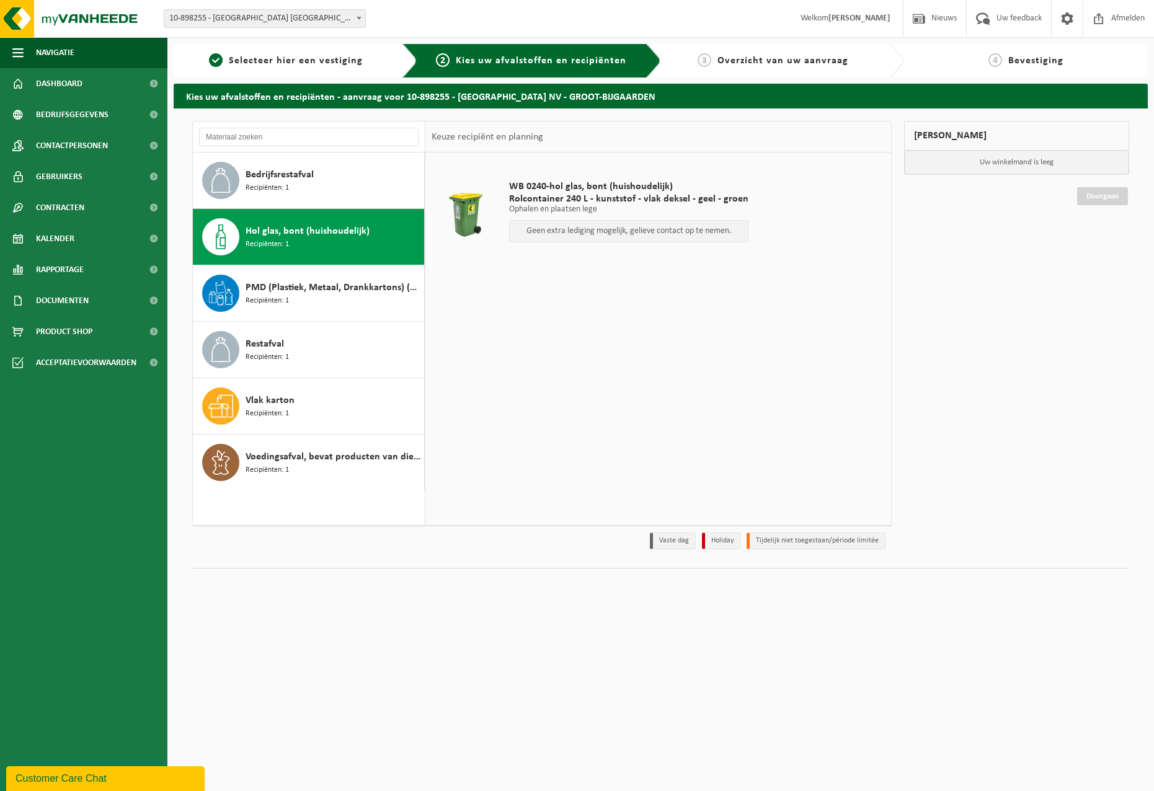
click at [596, 232] on p "Geen extra lediging mogelijk, gelieve contact op te nemen." at bounding box center [629, 231] width 226 height 9
click at [597, 232] on p "Geen extra lediging mogelijk, gelieve contact op te nemen." at bounding box center [629, 231] width 226 height 9
click at [830, 239] on td "WB 0240-hol glas, bont (huishoudelijk) Rolcontainer 240 L - kunststof - vlak de…" at bounding box center [692, 215] width 385 height 112
click at [106, 773] on div "Customer Care Chat" at bounding box center [106, 779] width 180 height 15
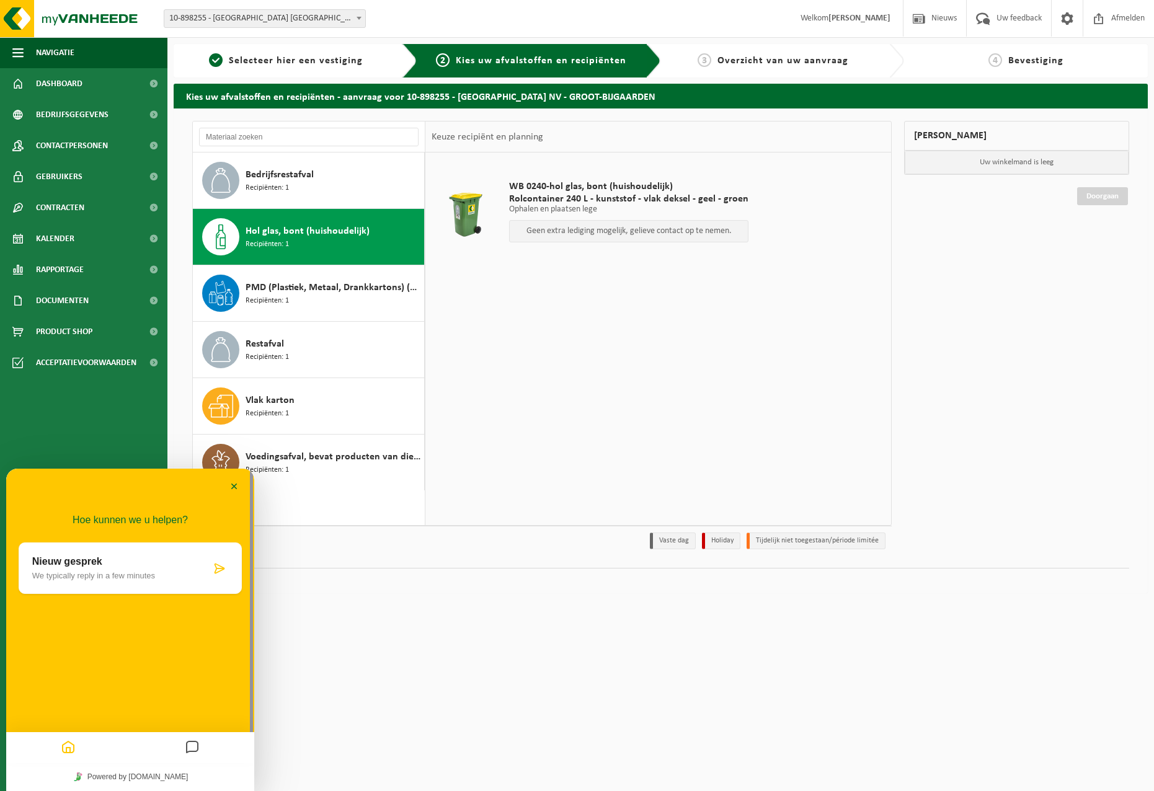
click at [220, 571] on icon at bounding box center [219, 569] width 12 height 12
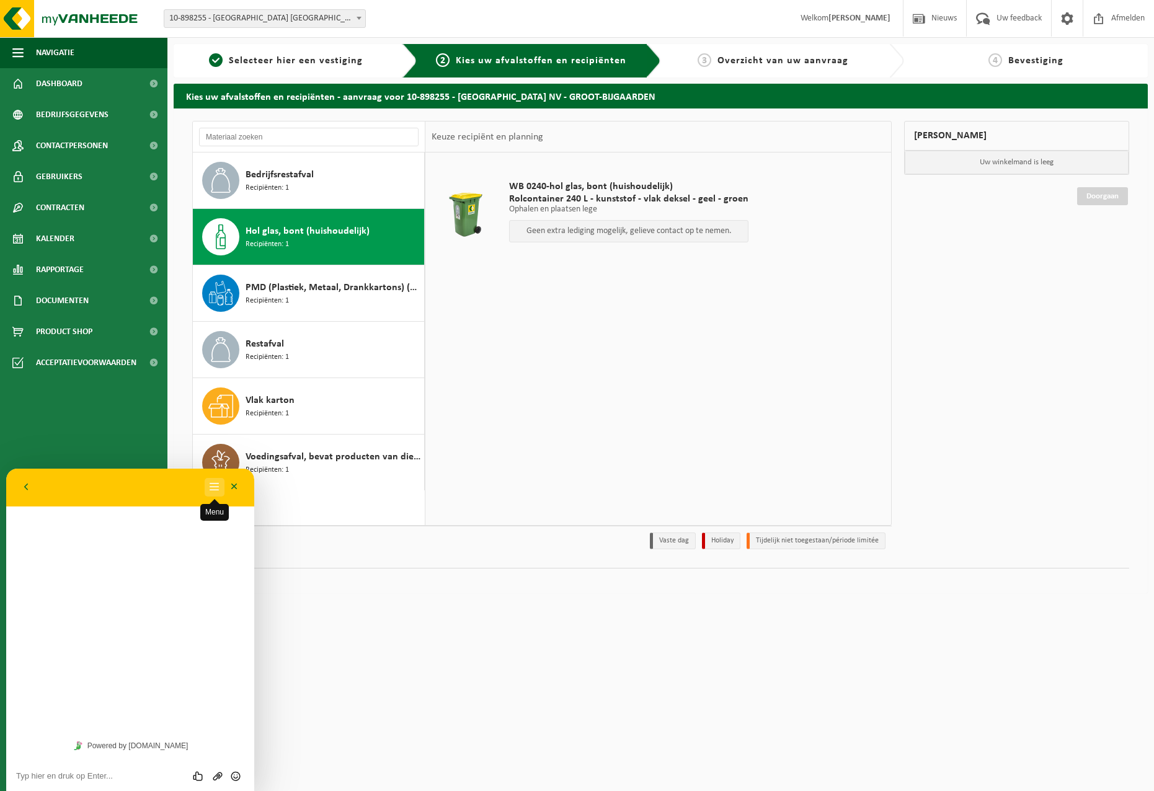
click at [221, 488] on button "Menu" at bounding box center [215, 487] width 20 height 19
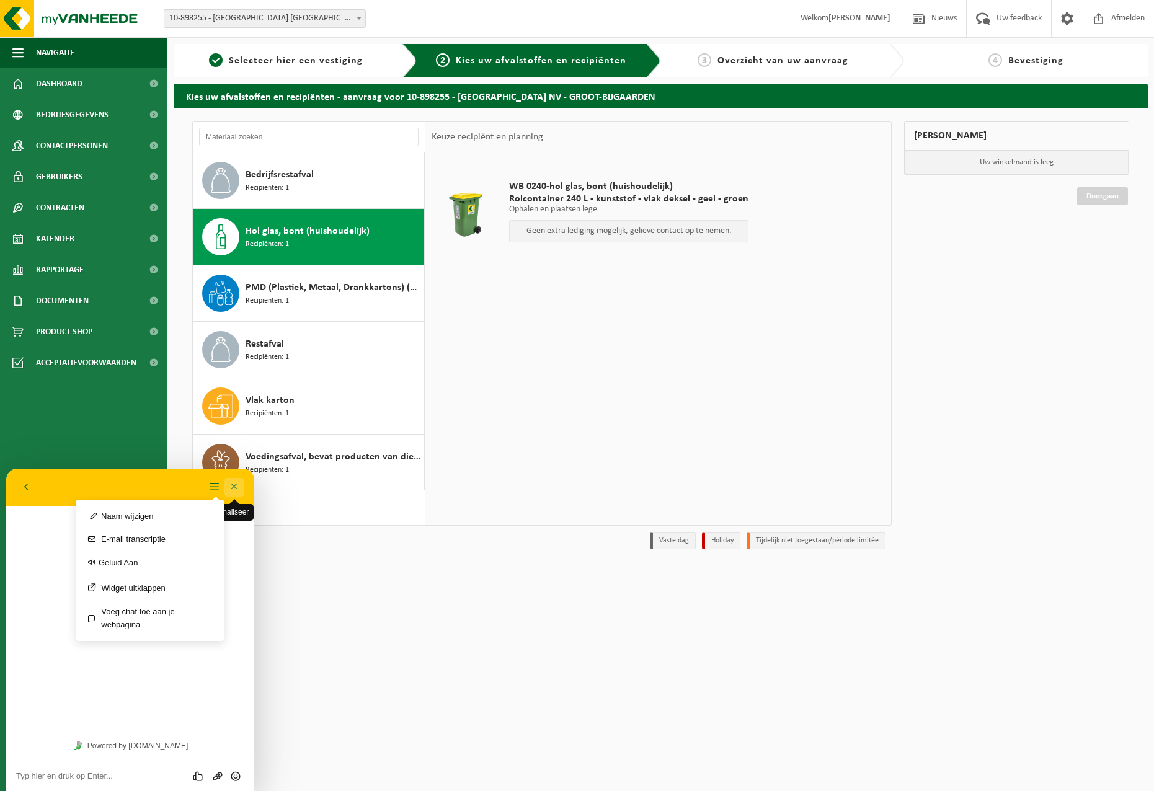
click at [233, 489] on button "Minimaliseer" at bounding box center [235, 487] width 20 height 19
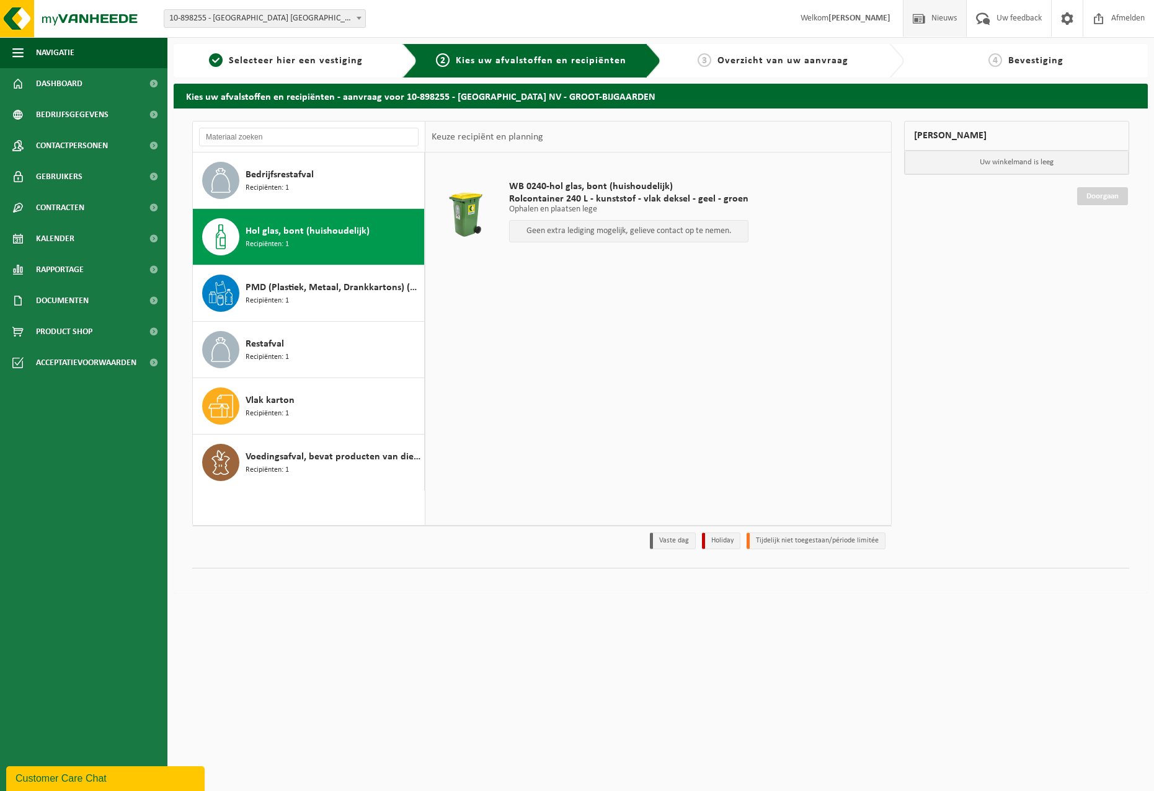
click at [944, 21] on span "Nieuws" at bounding box center [944, 18] width 32 height 37
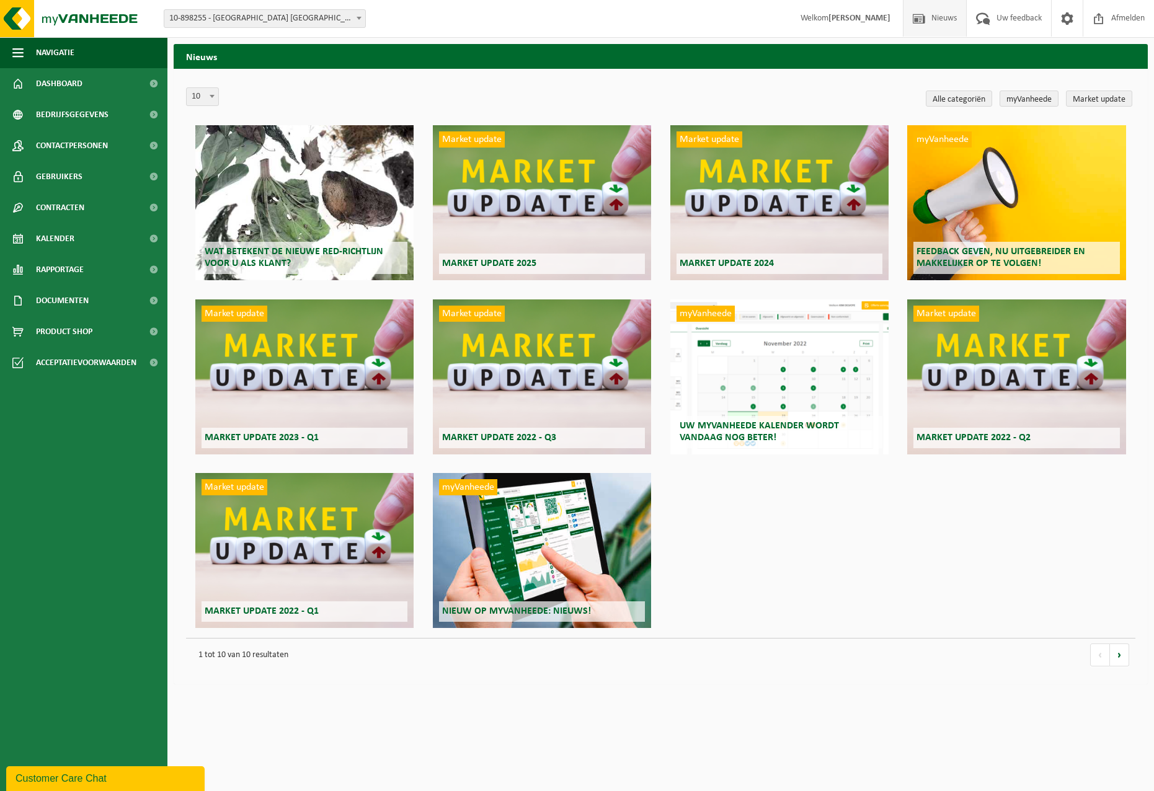
click at [834, 24] on span "Welkom STEPHANE MOURAUX" at bounding box center [845, 18] width 115 height 37
click at [840, 16] on strong "[PERSON_NAME]" at bounding box center [860, 18] width 62 height 9
click at [75, 81] on span "Dashboard" at bounding box center [59, 83] width 47 height 31
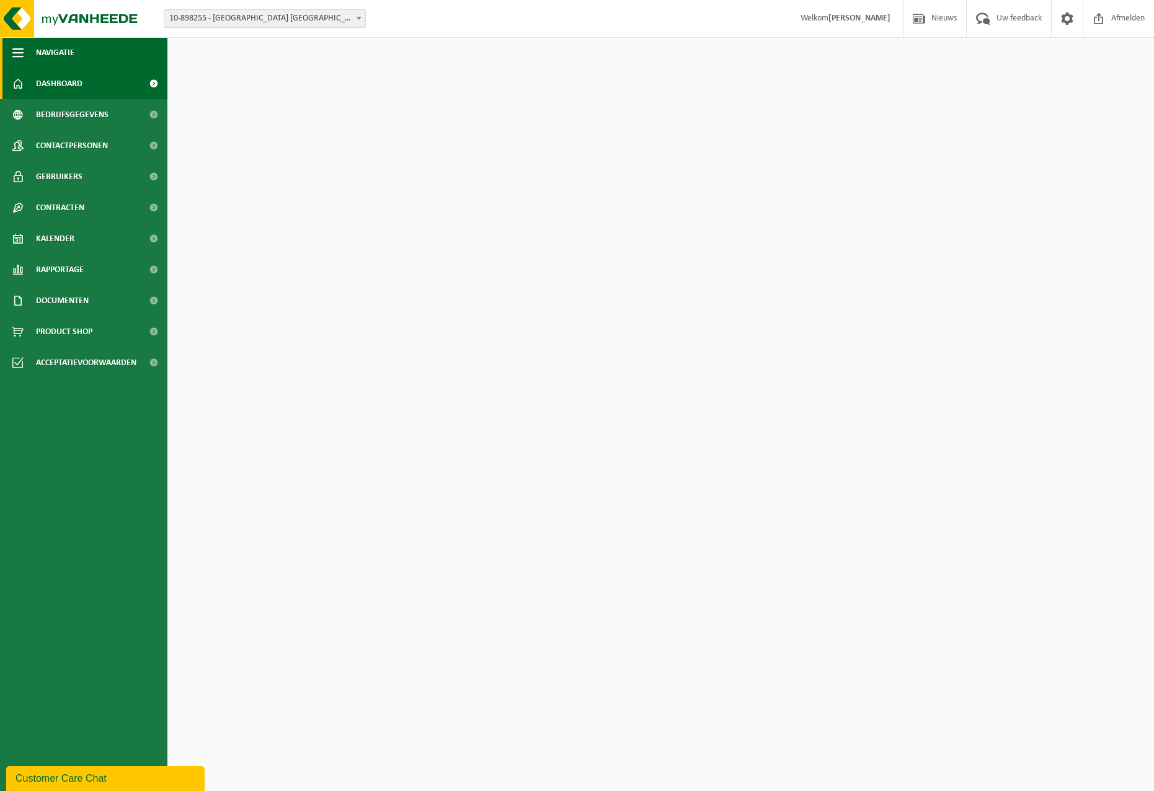
click at [16, 53] on span "button" at bounding box center [17, 52] width 11 height 31
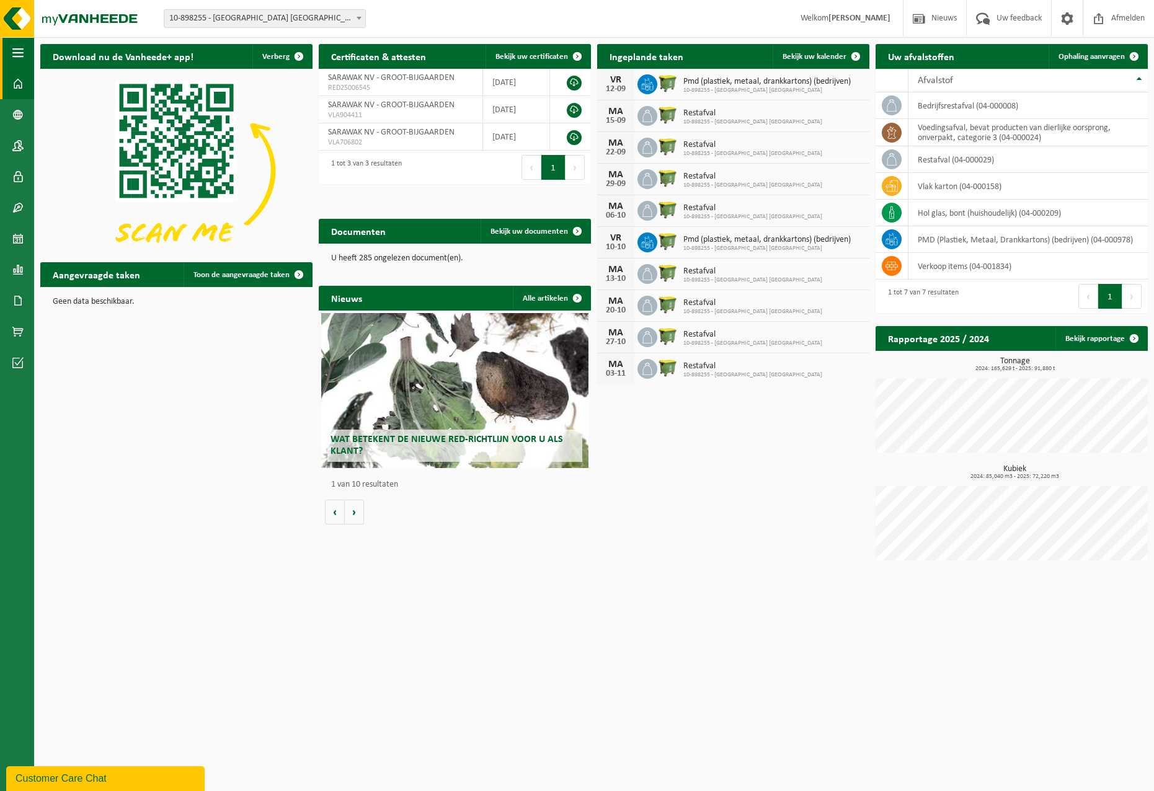
click at [19, 56] on span "button" at bounding box center [17, 52] width 11 height 31
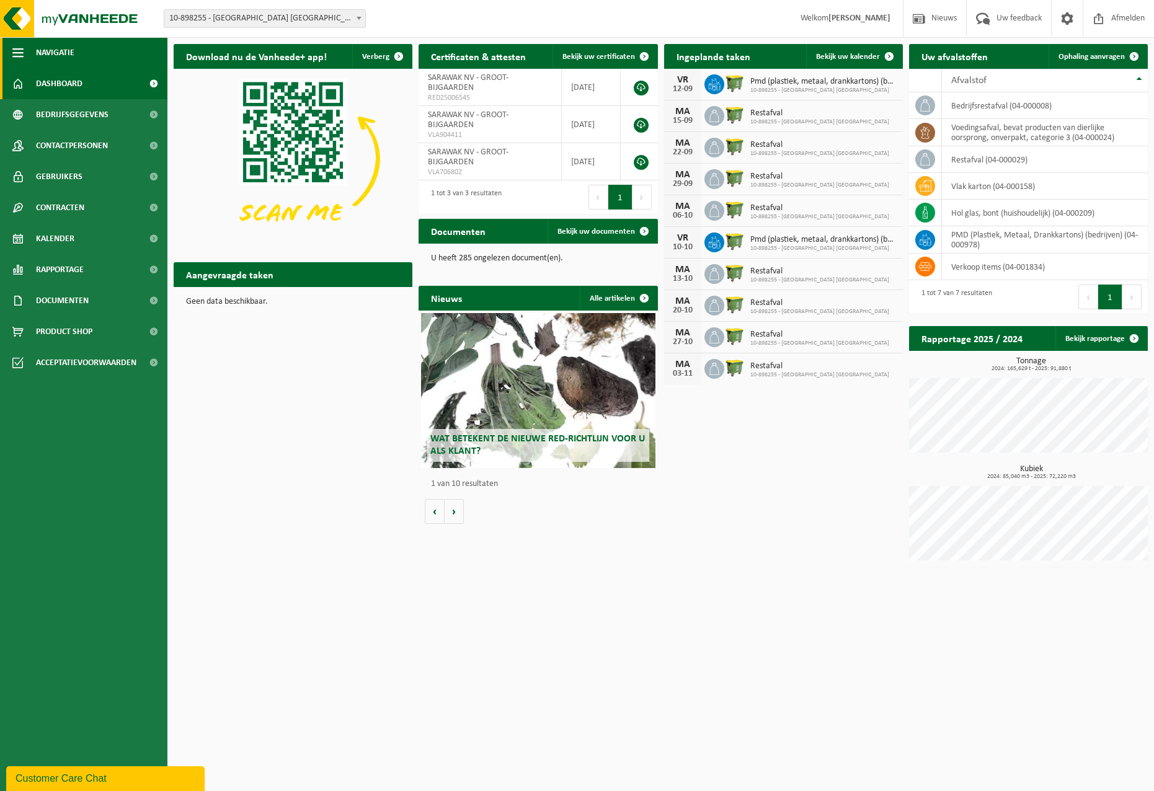
click at [19, 56] on span "button" at bounding box center [17, 52] width 11 height 31
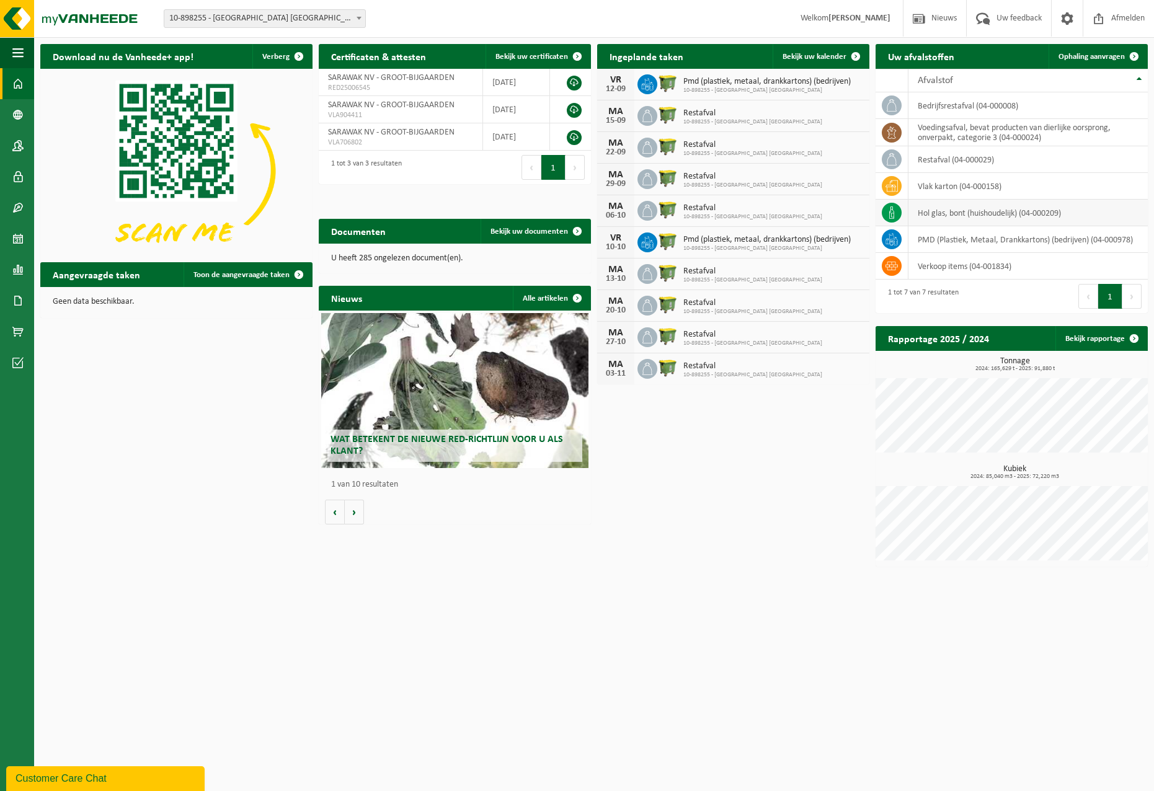
click at [980, 217] on td "hol glas, bont (huishoudelijk) (04-000209)" at bounding box center [1028, 213] width 239 height 27
click at [19, 148] on span at bounding box center [17, 145] width 11 height 31
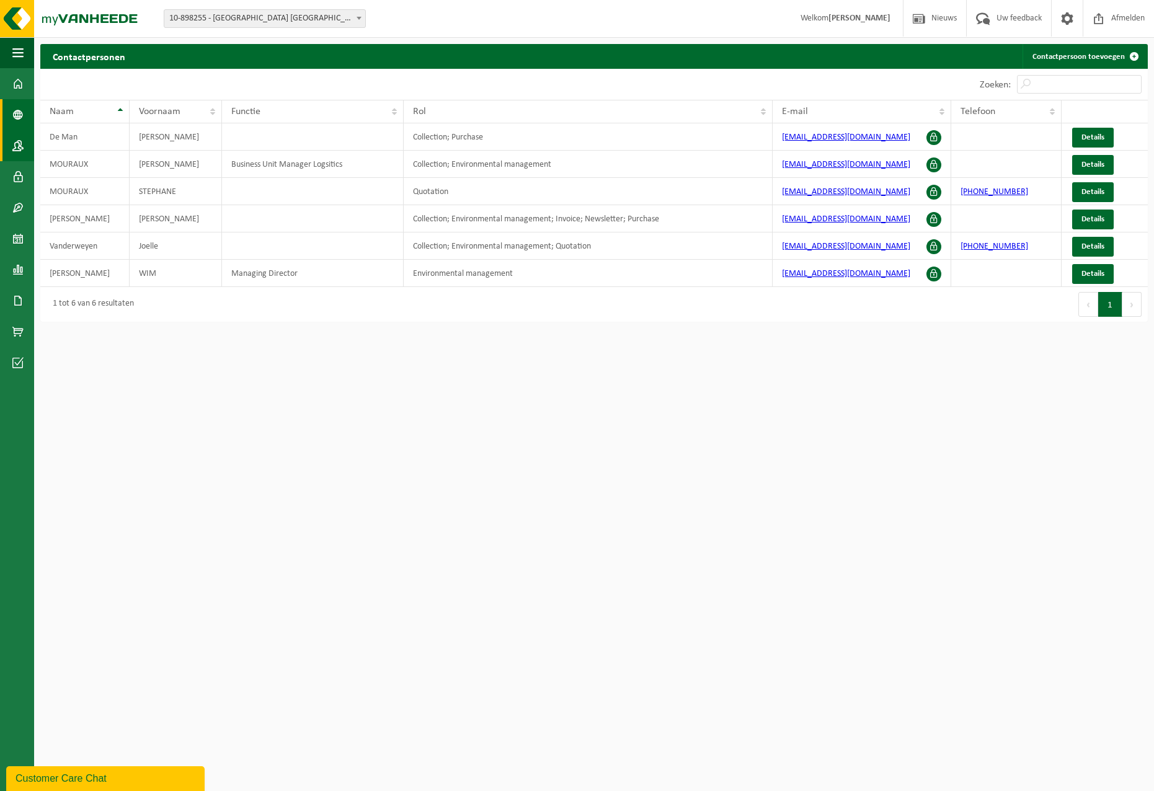
click at [12, 109] on link "Bedrijfsgegevens" at bounding box center [17, 114] width 34 height 31
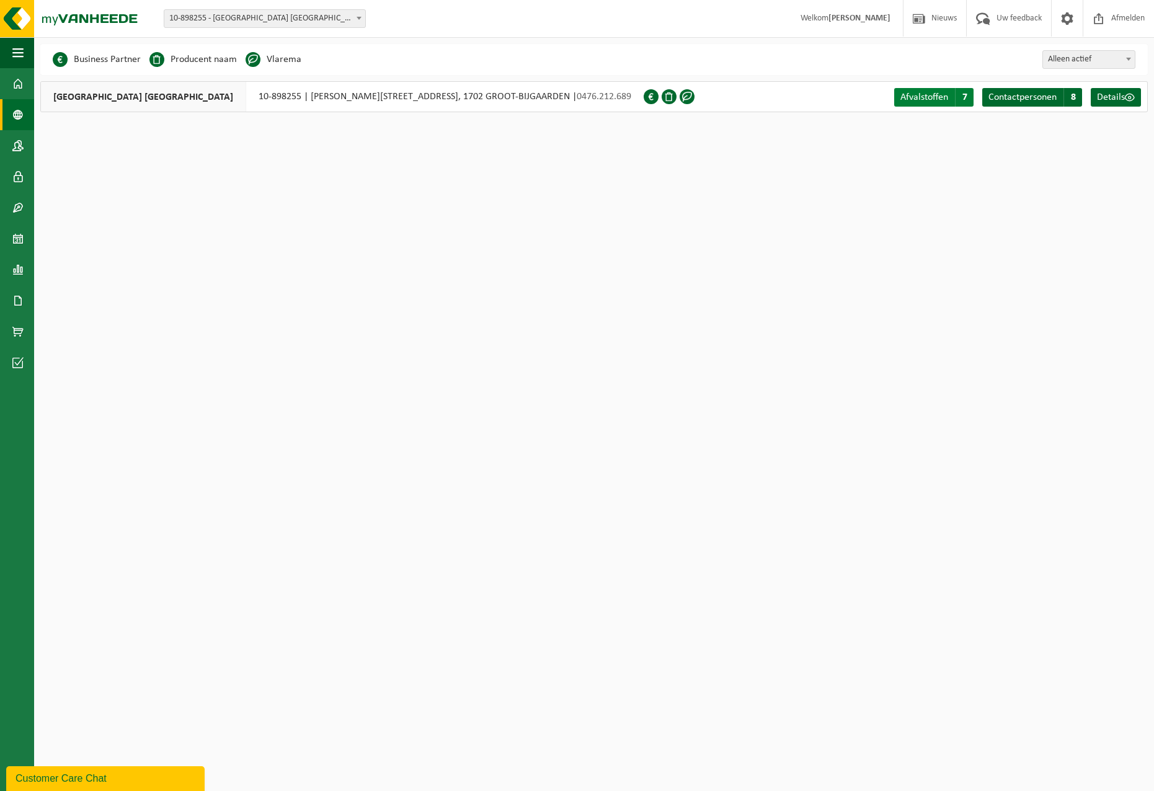
click at [920, 100] on span "Afvalstoffen" at bounding box center [925, 97] width 48 height 10
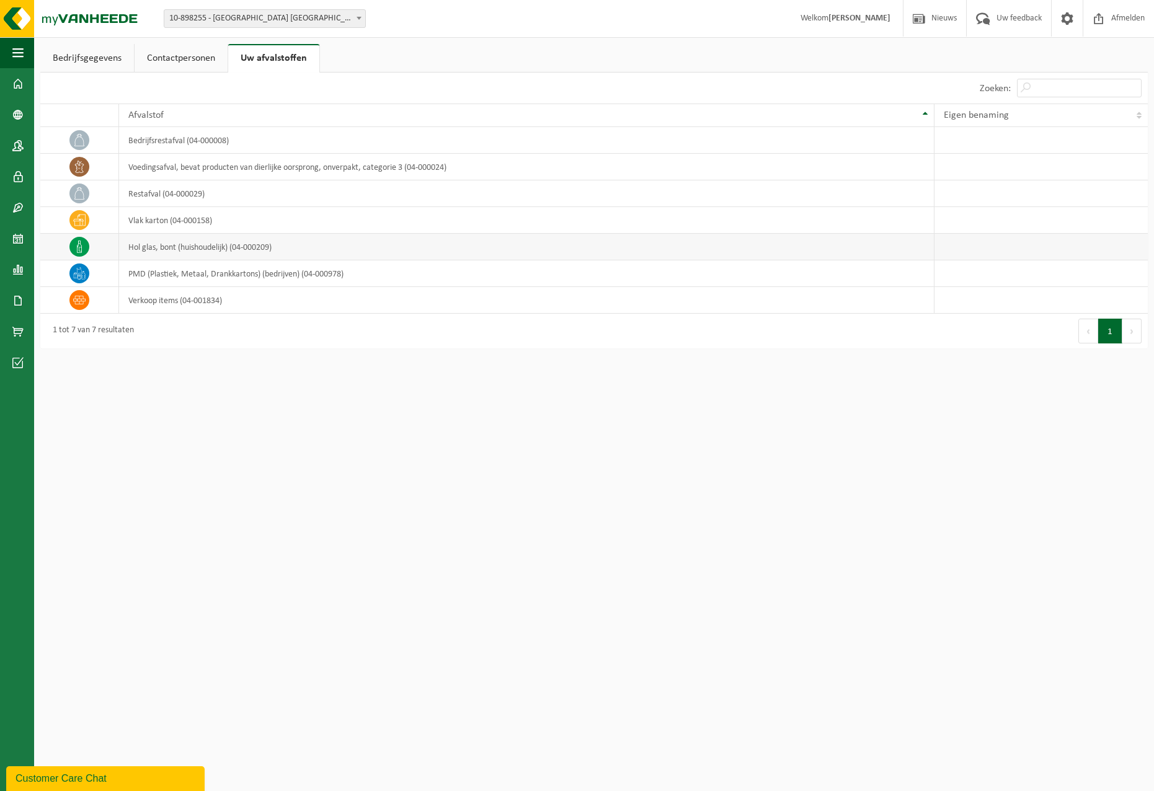
click at [184, 251] on td "hol glas, bont (huishoudelijk) (04-000209)" at bounding box center [527, 247] width 816 height 27
click at [20, 123] on span at bounding box center [17, 114] width 11 height 31
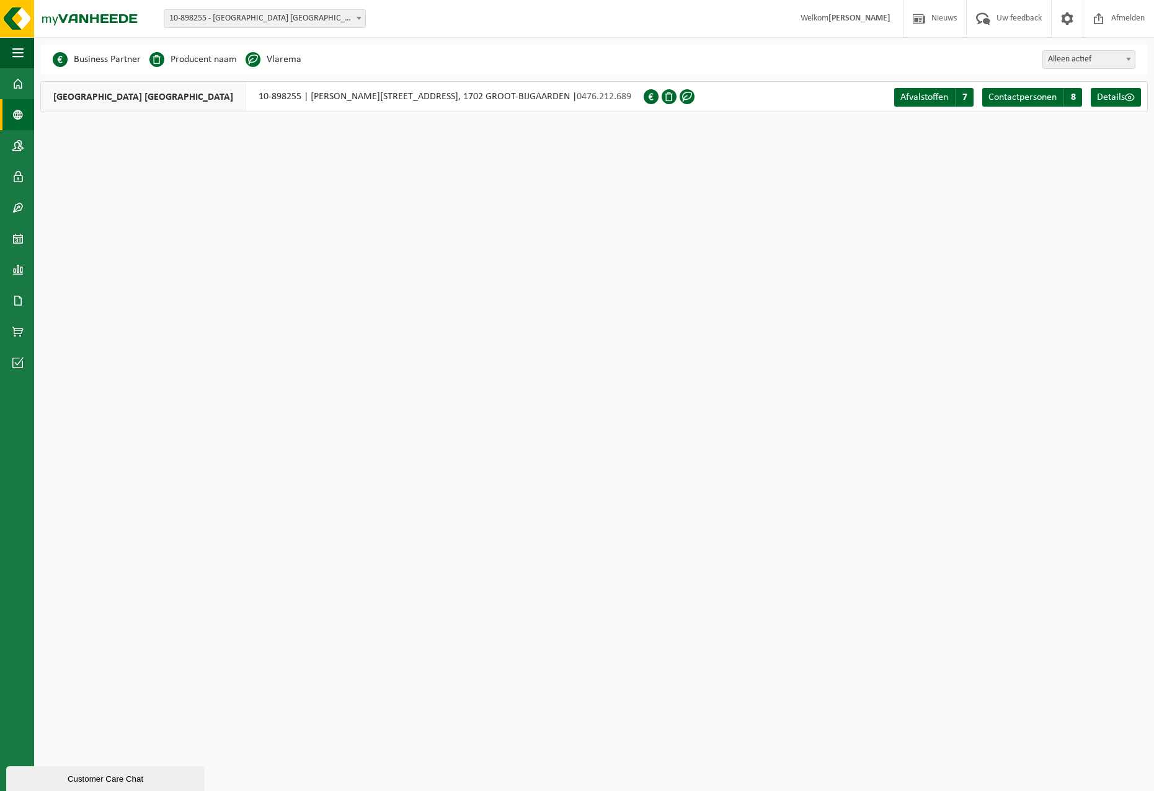
click at [1093, 60] on span "Alleen actief" at bounding box center [1089, 59] width 92 height 17
click at [1072, 59] on span "Alles" at bounding box center [1089, 59] width 92 height 17
select select "false"
click at [18, 84] on span at bounding box center [17, 83] width 11 height 31
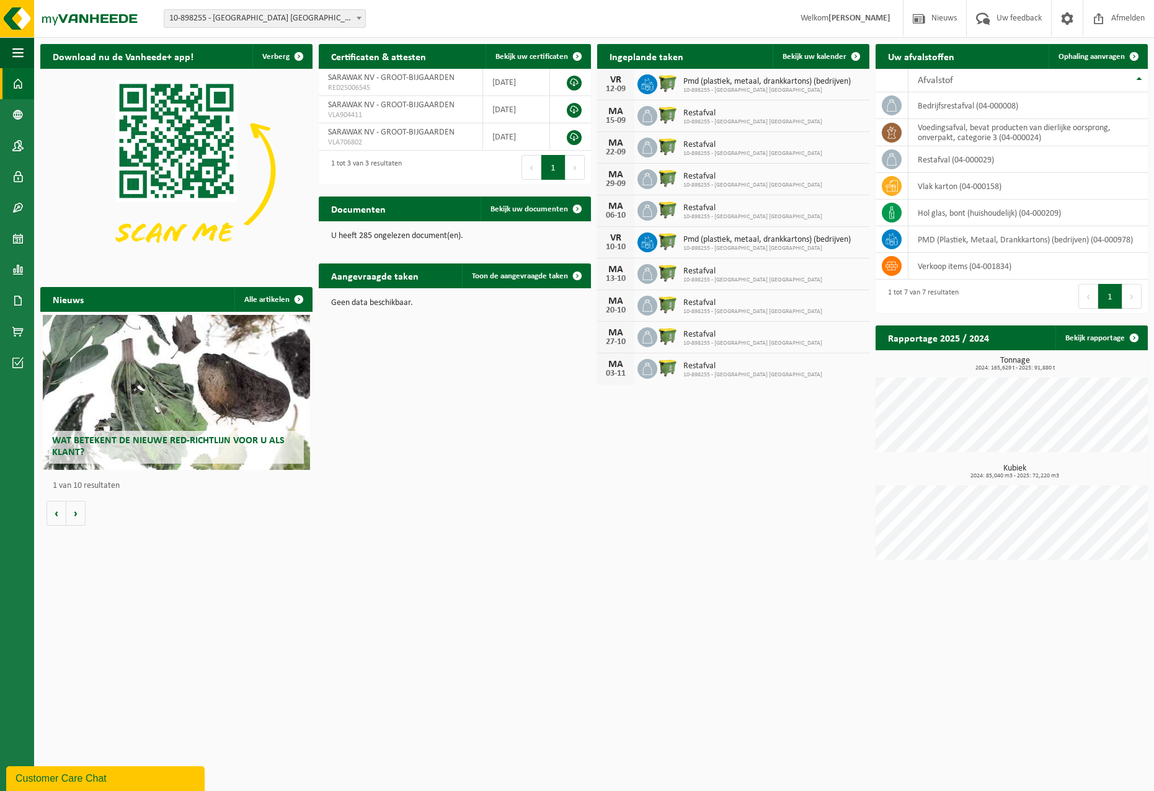
click at [119, 779] on div "Customer Care Chat" at bounding box center [106, 779] width 180 height 15
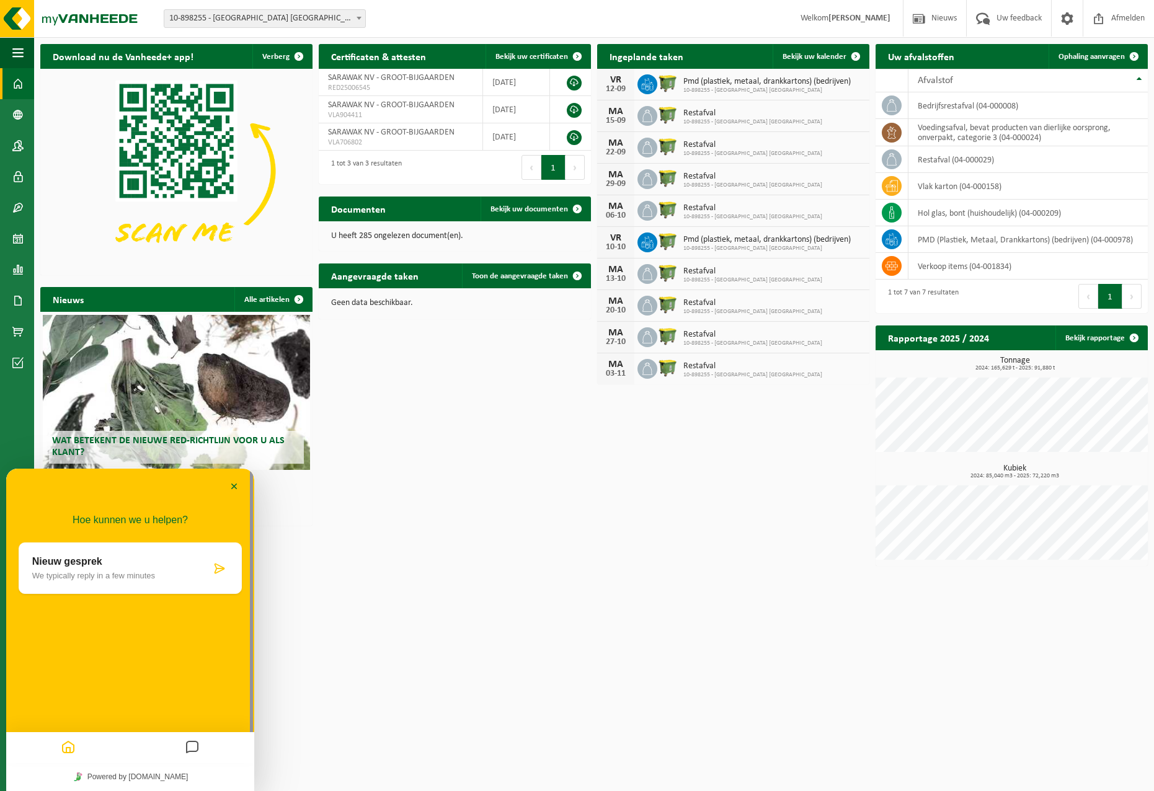
click at [220, 569] on icon at bounding box center [219, 569] width 12 height 12
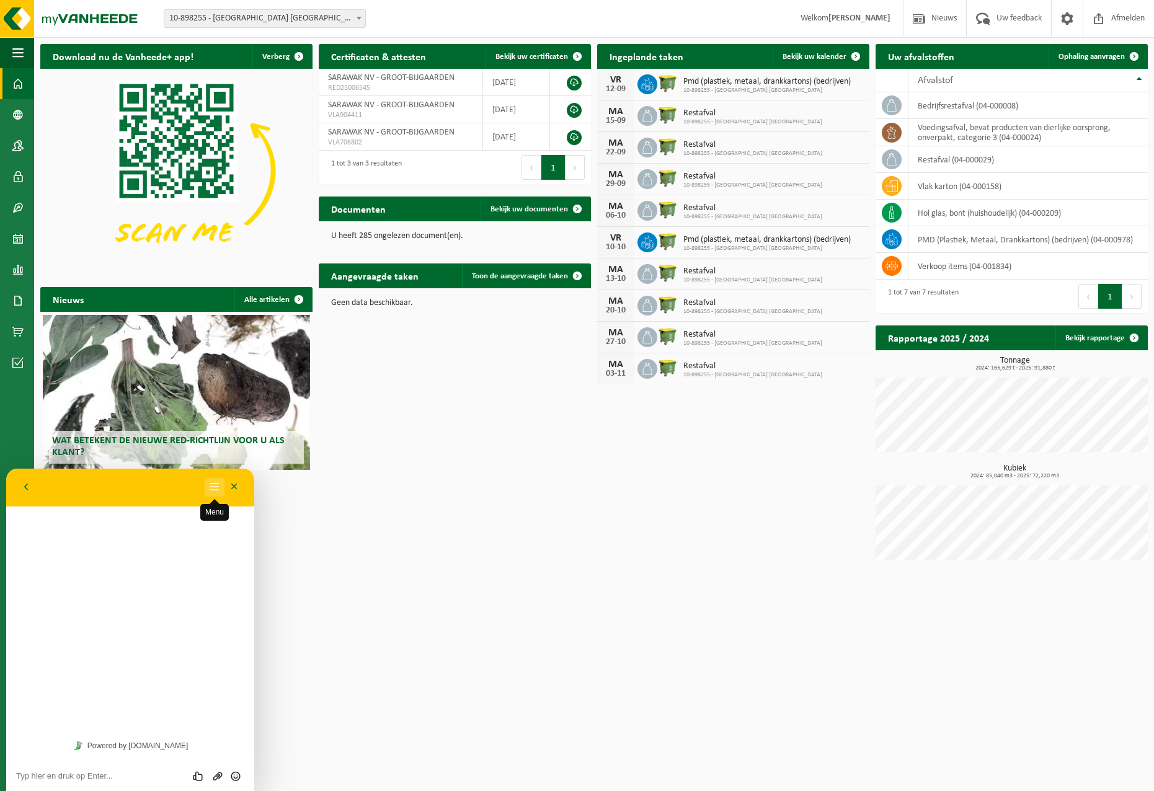
click at [210, 484] on button "Menu" at bounding box center [215, 487] width 20 height 19
click at [417, 571] on div "Download nu de Vanheede+ app! Verberg Certificaten & attesten Bekijk uw certifi…" at bounding box center [594, 305] width 1114 height 535
click at [68, 774] on textarea at bounding box center [130, 777] width 228 height 10
click at [73, 774] on textarea at bounding box center [130, 777] width 228 height 10
paste textarea "pourriez vous organiser l'enlevement du contenaire a verres je ne peux pas le f…"
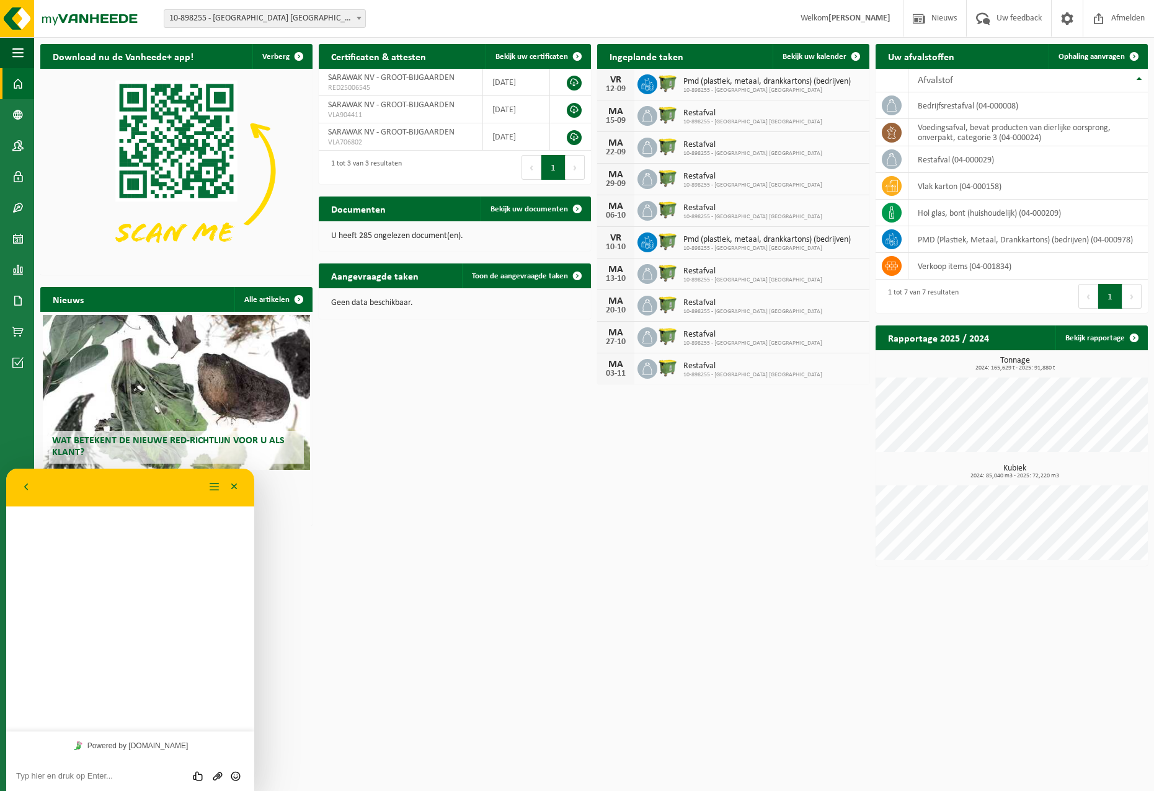
type textarea "pourriez vous organiser l'enlevement du contenaire a verres je ne peux pas le f…"
click at [82, 770] on div "Beoordeel deze chat Upload bestand Emoji invoeren" at bounding box center [130, 775] width 228 height 11
click at [69, 777] on textarea at bounding box center [130, 777] width 228 height 10
paste textarea "Zou u de ophaling van de glascontainer kunnen regelen? Ik kan dit niet via mijn…"
click at [17, 767] on textarea "Zou u de ophaling van de glascontainer kunnen regelen? Ik kan dit niet via mijn…" at bounding box center [130, 772] width 228 height 19
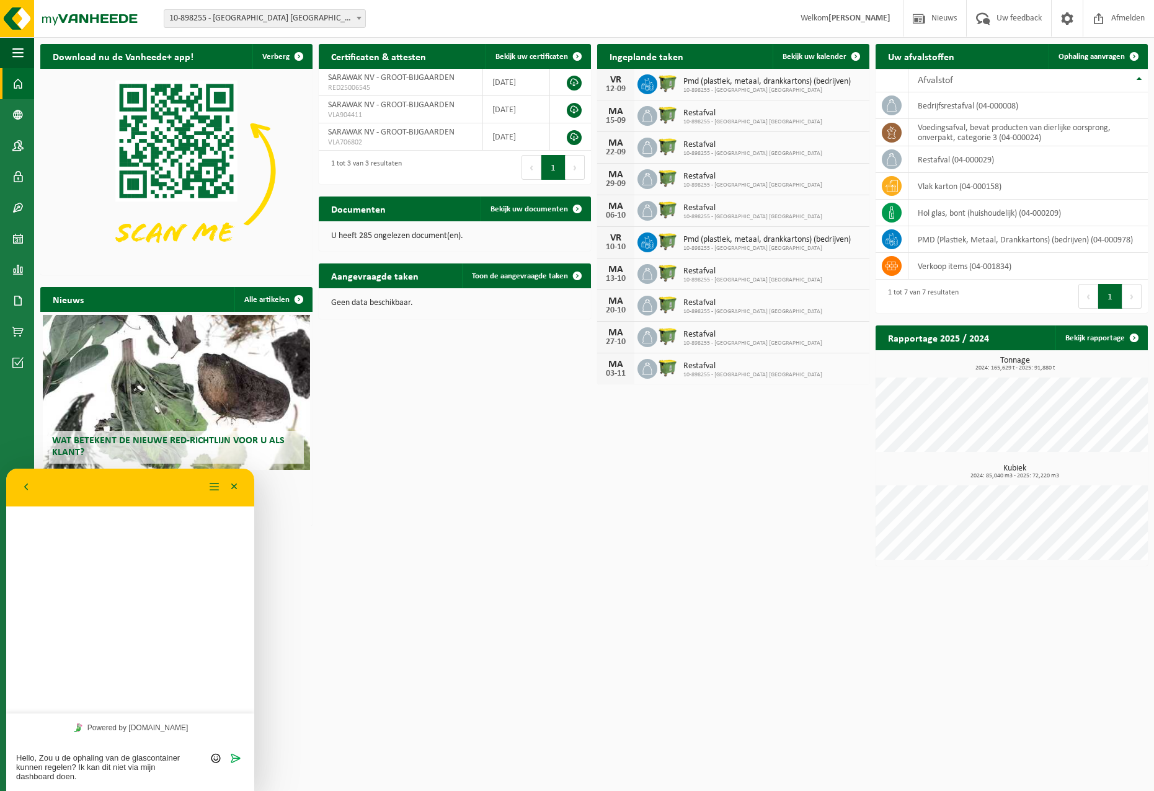
click at [86, 779] on textarea "Hello, Zou u de ophaling van de glascontainer kunnen regelen? Ik kan dit niet v…" at bounding box center [130, 768] width 228 height 28
click at [114, 775] on textarea "Hello, Zou u de ophaling van de glascontainer kunnen regelen? Ik kan dit niet v…" at bounding box center [130, 768] width 228 height 28
drag, startPoint x: 104, startPoint y: 778, endPoint x: 78, endPoint y: 778, distance: 26.0
click at [78, 778] on textarea "Hello, Zou u de ophaling van de glascontainer kunnen regelen? Ik kan dit niet v…" at bounding box center [130, 768] width 228 height 28
paste textarea "Alvast bedankt voor uw hulp"
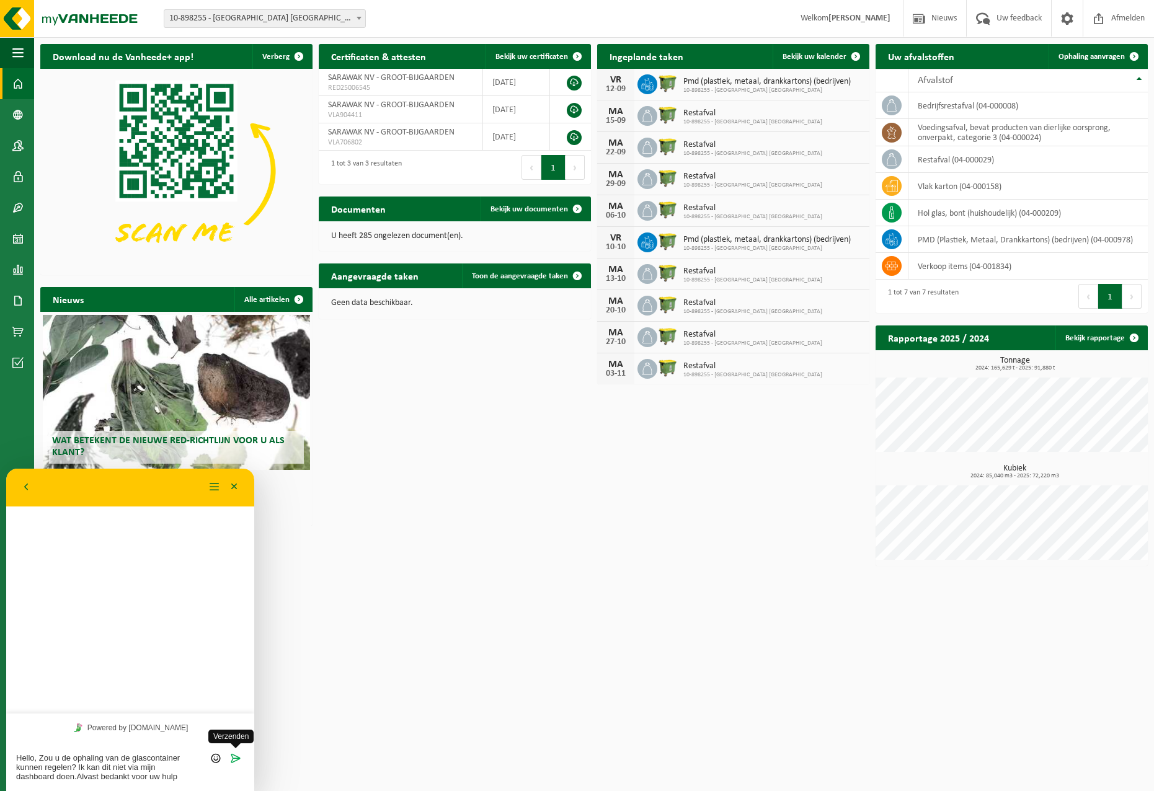
type textarea "Hello, Zou u de ophaling van de glascontainer kunnen regelen? Ik kan dit niet v…"
click at [236, 757] on icon "Verzenden" at bounding box center [235, 758] width 11 height 11
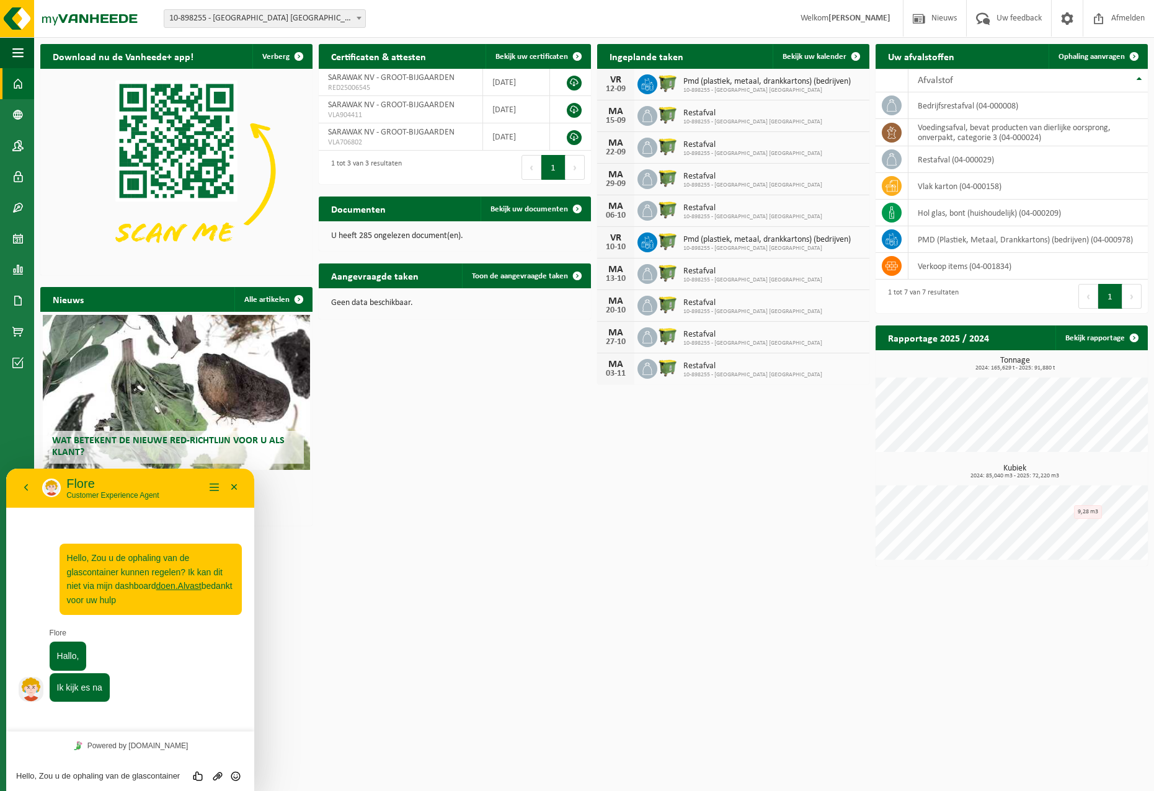
click at [94, 776] on textarea "Hello, Zou u de ophaling van de glascontainer kunnen regelen? Ik kan dit niet v…" at bounding box center [130, 777] width 228 height 10
type textarea "bedankt"
click at [235, 776] on icon "Verzenden" at bounding box center [235, 776] width 11 height 11
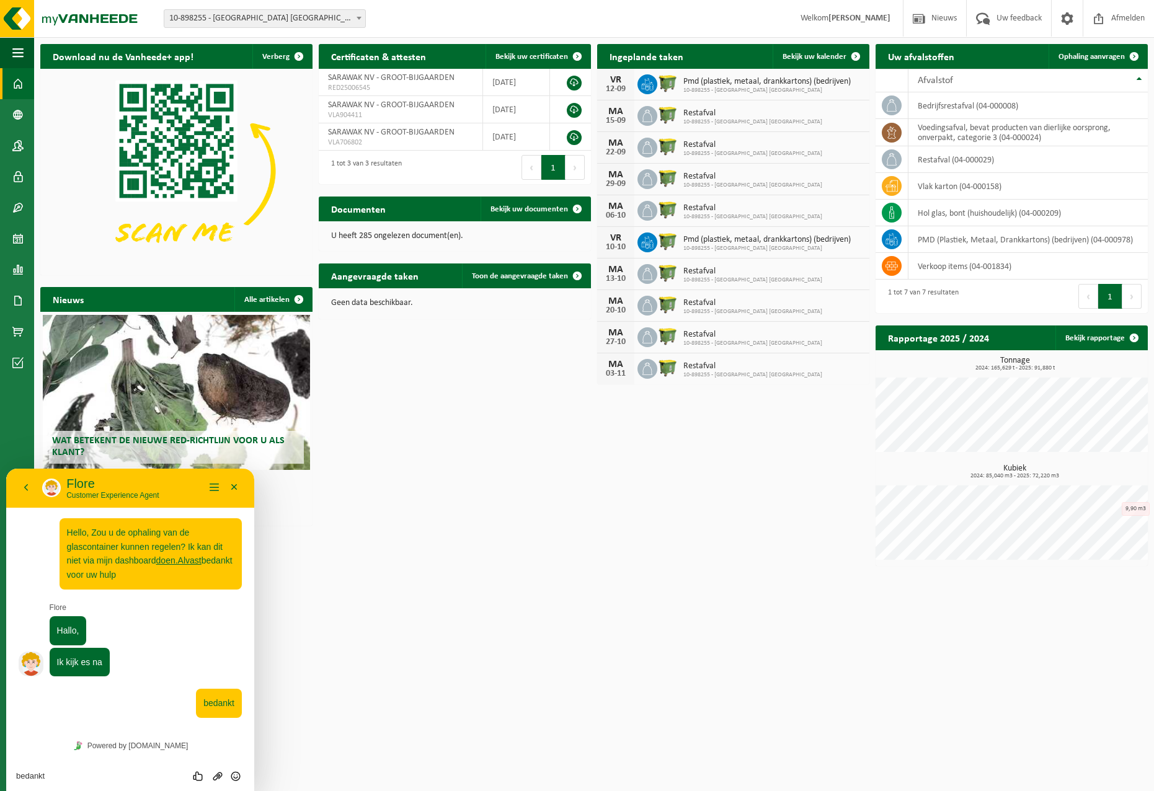
drag, startPoint x: 415, startPoint y: 559, endPoint x: 551, endPoint y: 688, distance: 187.3
click at [551, 688] on html "Vestiging: 10-804161 - SARAWAK - WAREHOUSE - TERNAT 10-846190 - SARAWAK NV/ ZAV…" at bounding box center [577, 395] width 1154 height 791
click at [125, 742] on link "Powered by [DOMAIN_NAME]" at bounding box center [130, 746] width 123 height 16
click at [54, 775] on textarea "bedankt" at bounding box center [130, 777] width 228 height 10
click at [373, 644] on html "Vestiging: 10-804161 - SARAWAK - WAREHOUSE - TERNAT 10-846190 - SARAWAK NV/ ZAV…" at bounding box center [577, 395] width 1154 height 791
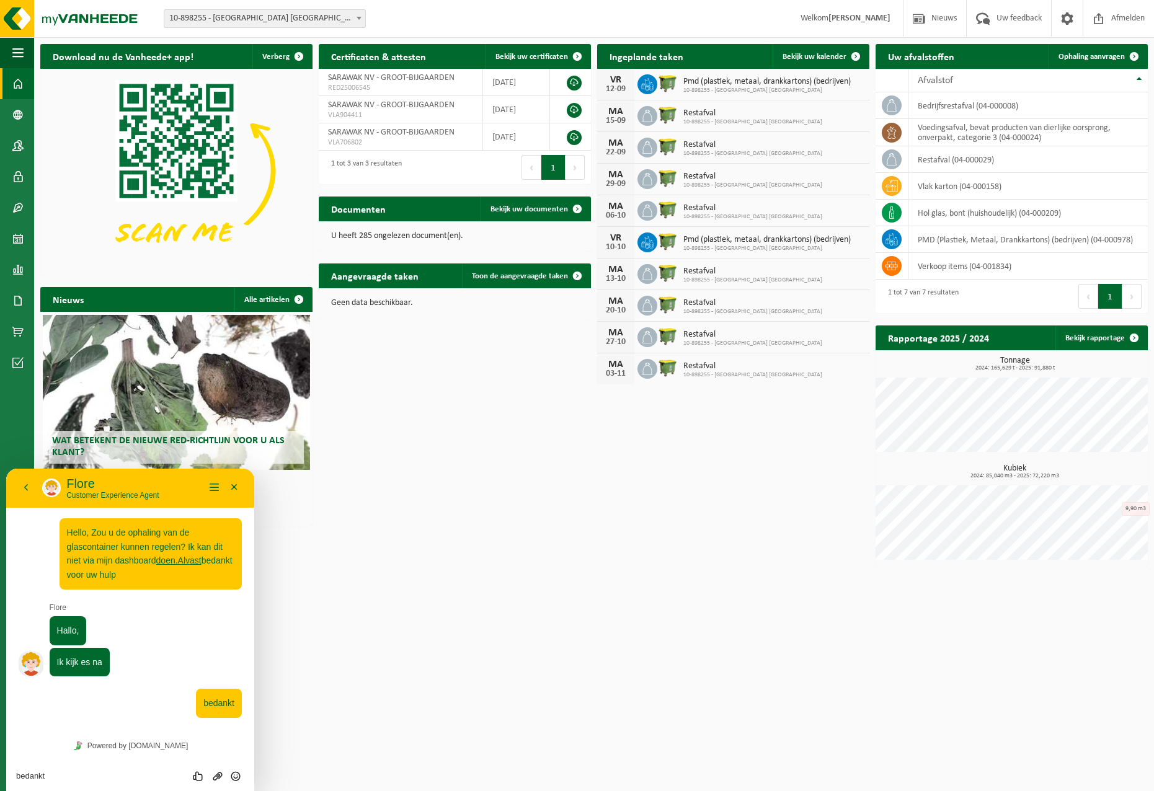
click at [118, 494] on p "Customer Experience Agent" at bounding box center [135, 495] width 138 height 9
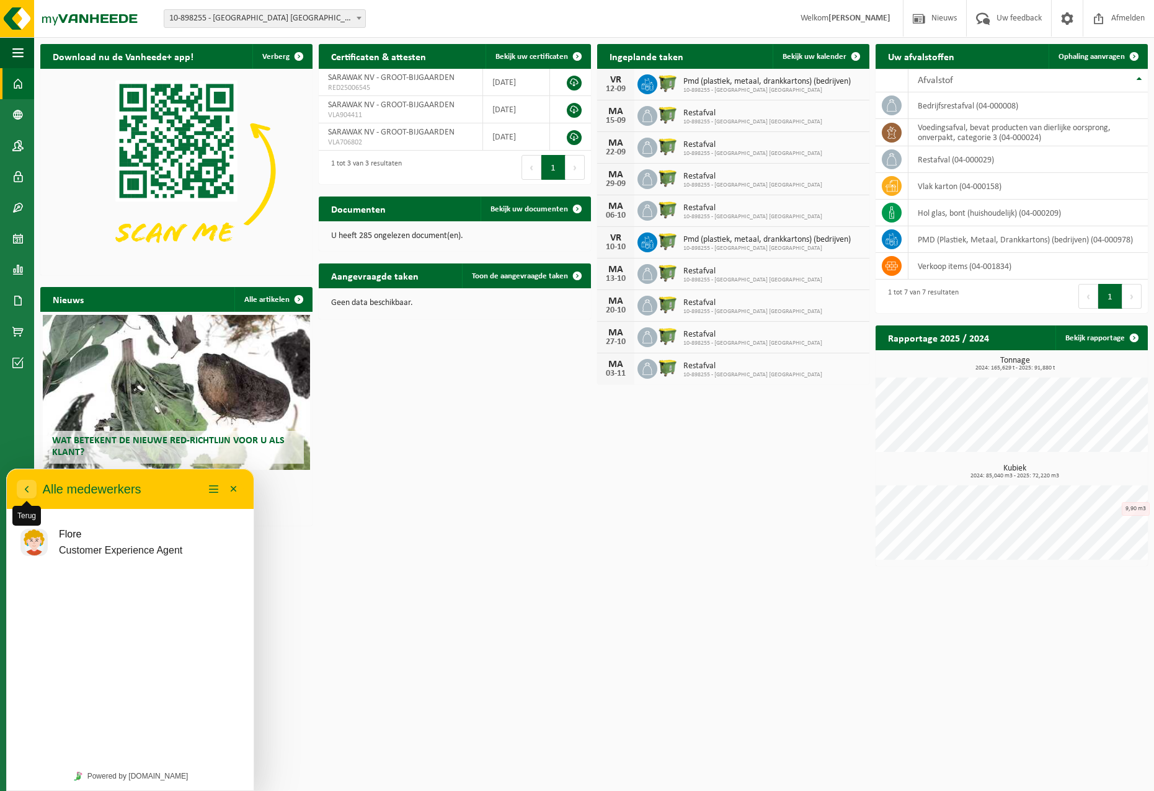
click at [23, 492] on icon "button" at bounding box center [26, 489] width 11 height 15
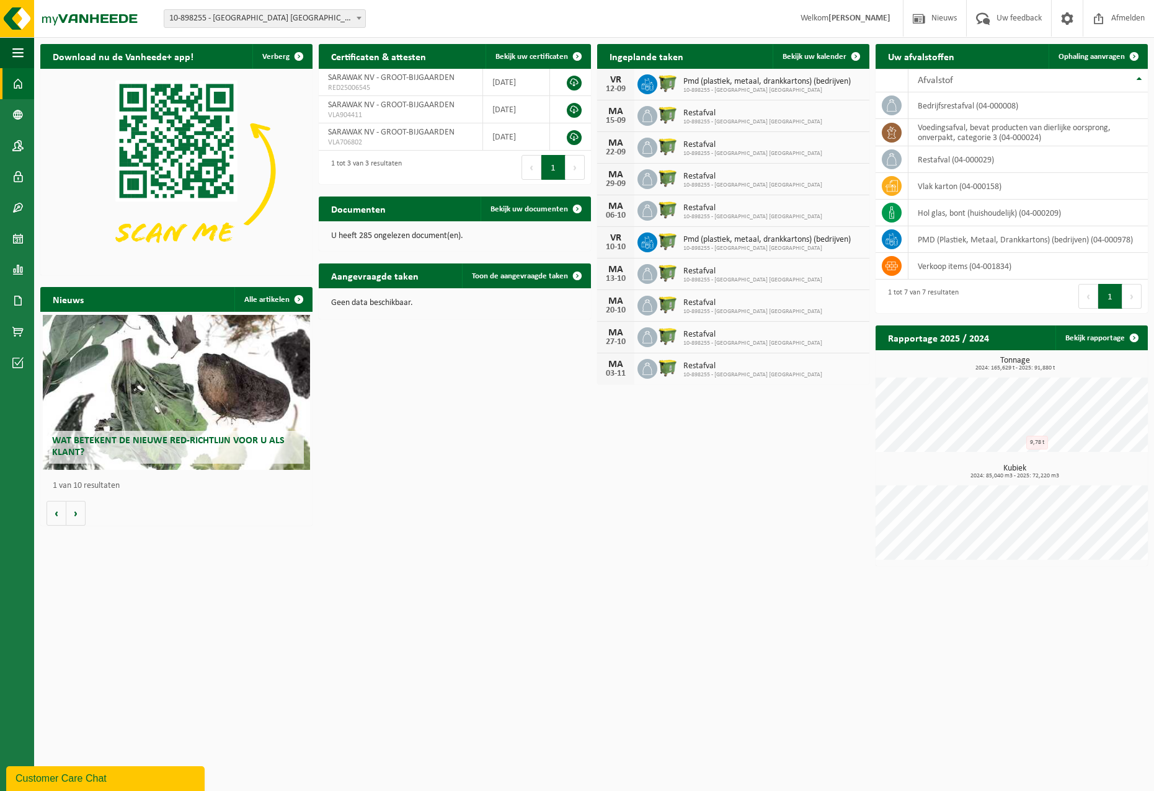
click at [97, 791] on html "Customer Care Chat" at bounding box center [106, 777] width 201 height 27
click at [99, 780] on div "Customer Care Chat" at bounding box center [106, 779] width 180 height 15
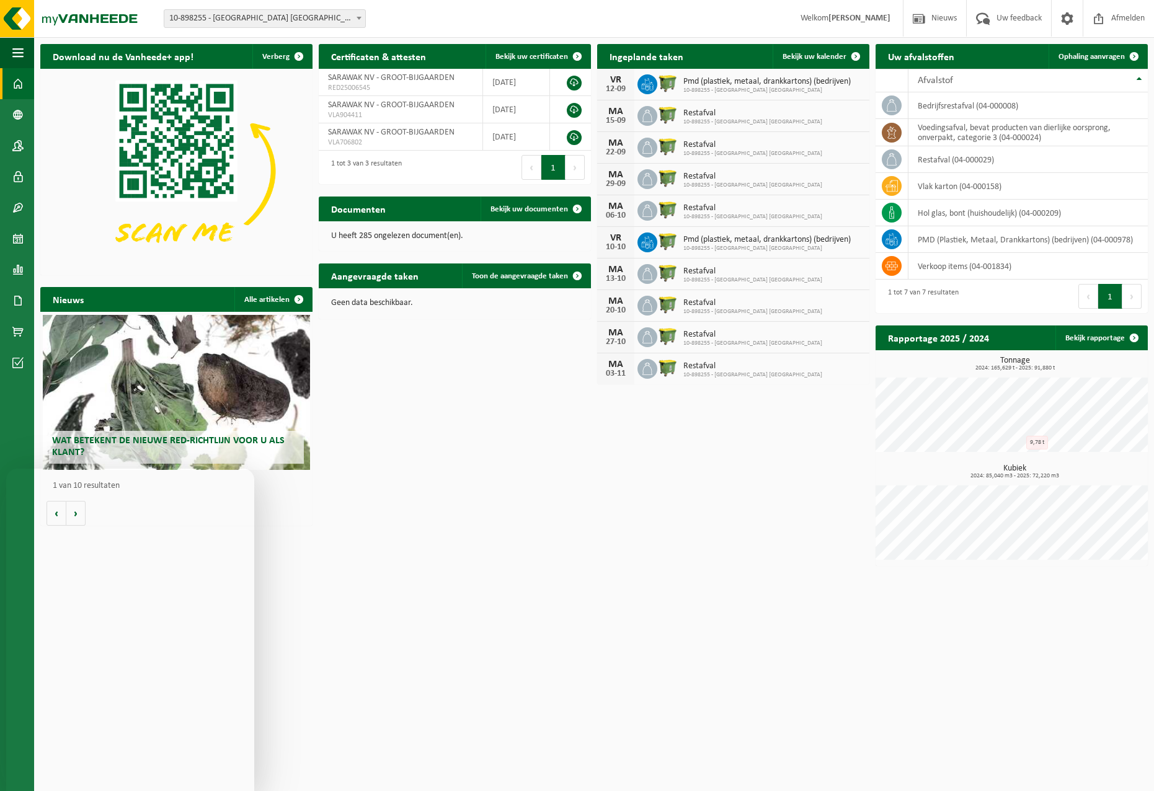
click at [362, 605] on html "Vestiging: 10-804161 - SARAWAK - WAREHOUSE - TERNAT 10-846190 - SARAWAK NV/ ZAV…" at bounding box center [577, 395] width 1154 height 791
click at [813, 55] on span "Bekijk uw kalender" at bounding box center [815, 57] width 64 height 8
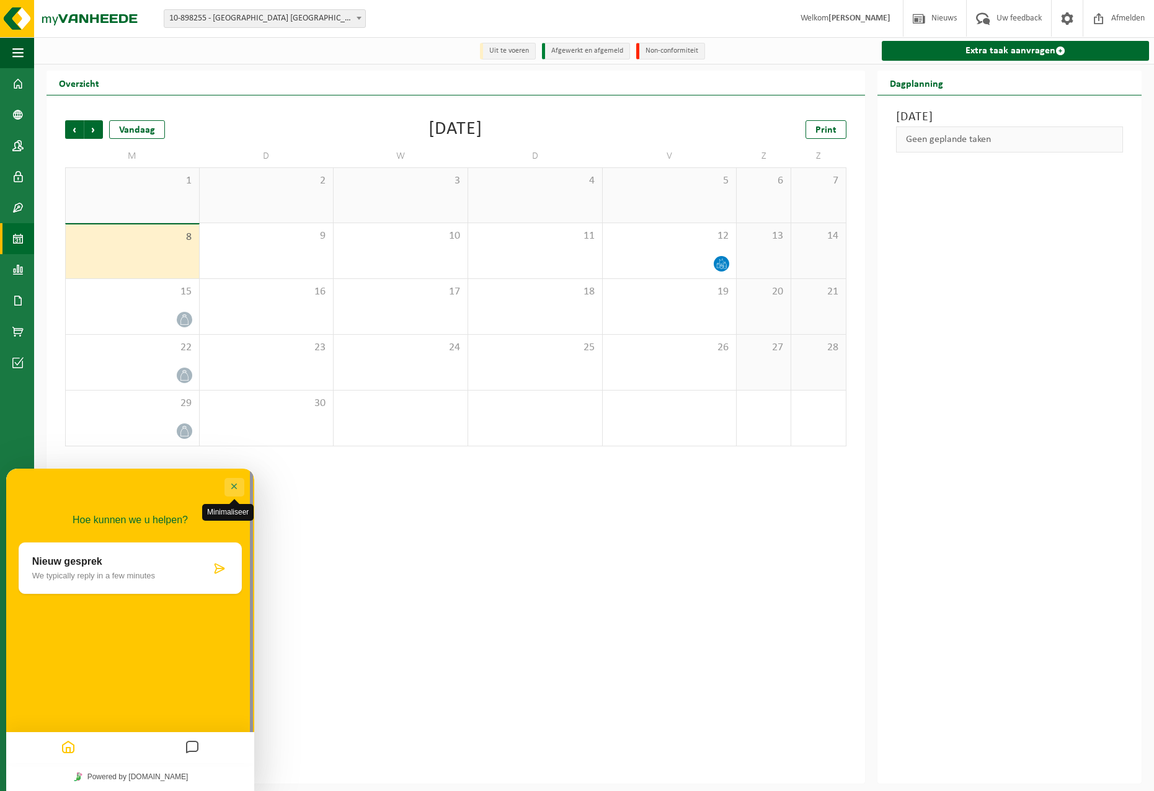
click at [233, 486] on button "Minimaliseer" at bounding box center [235, 487] width 20 height 19
